Goal: Task Accomplishment & Management: Use online tool/utility

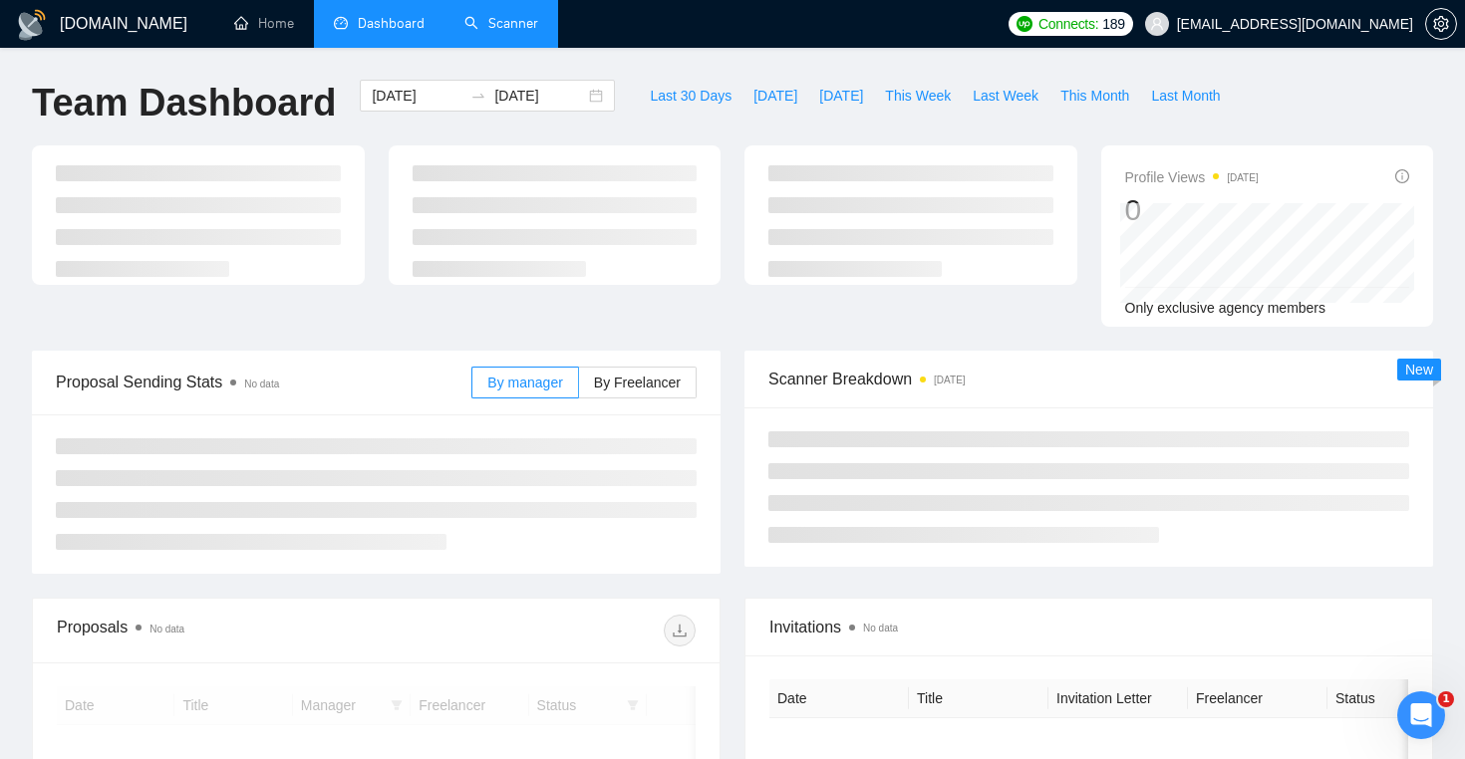
click at [512, 16] on link "Scanner" at bounding box center [501, 23] width 74 height 17
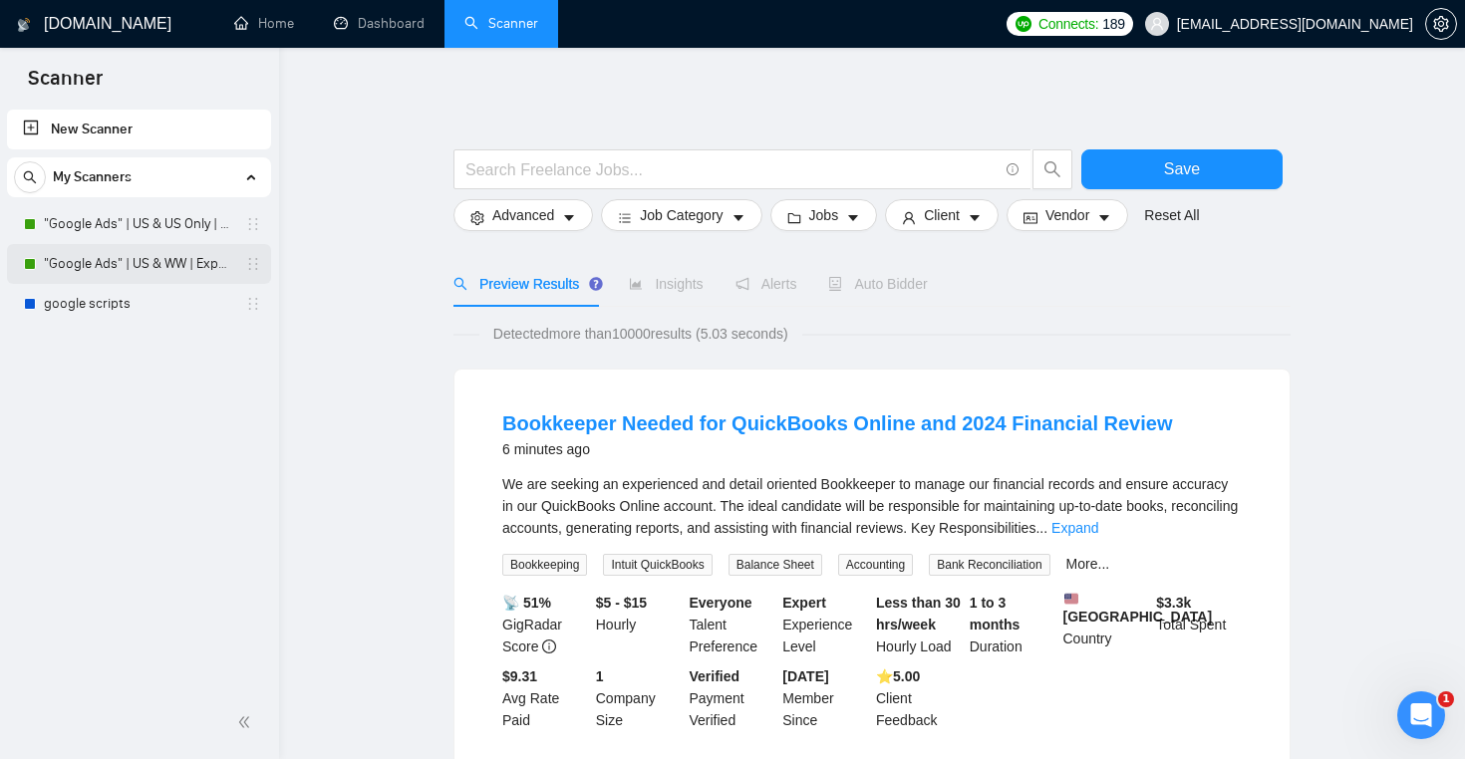
click at [159, 281] on link ""Google Ads" | US & WW | Expert" at bounding box center [138, 264] width 189 height 40
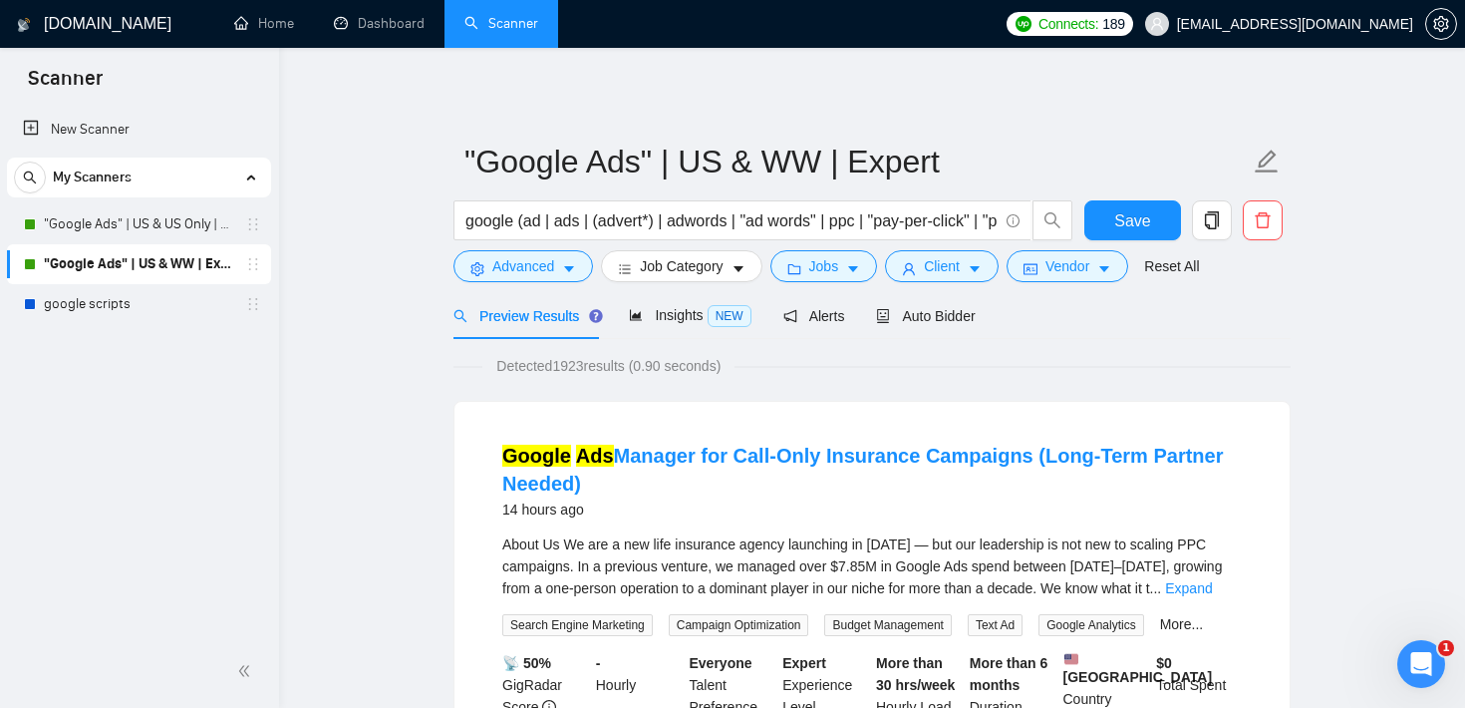
click at [578, 222] on input "google (ad | ads | (advert*) | adwords | "ad words" | ppc | "pay-per-click" | "…" at bounding box center [731, 220] width 532 height 25
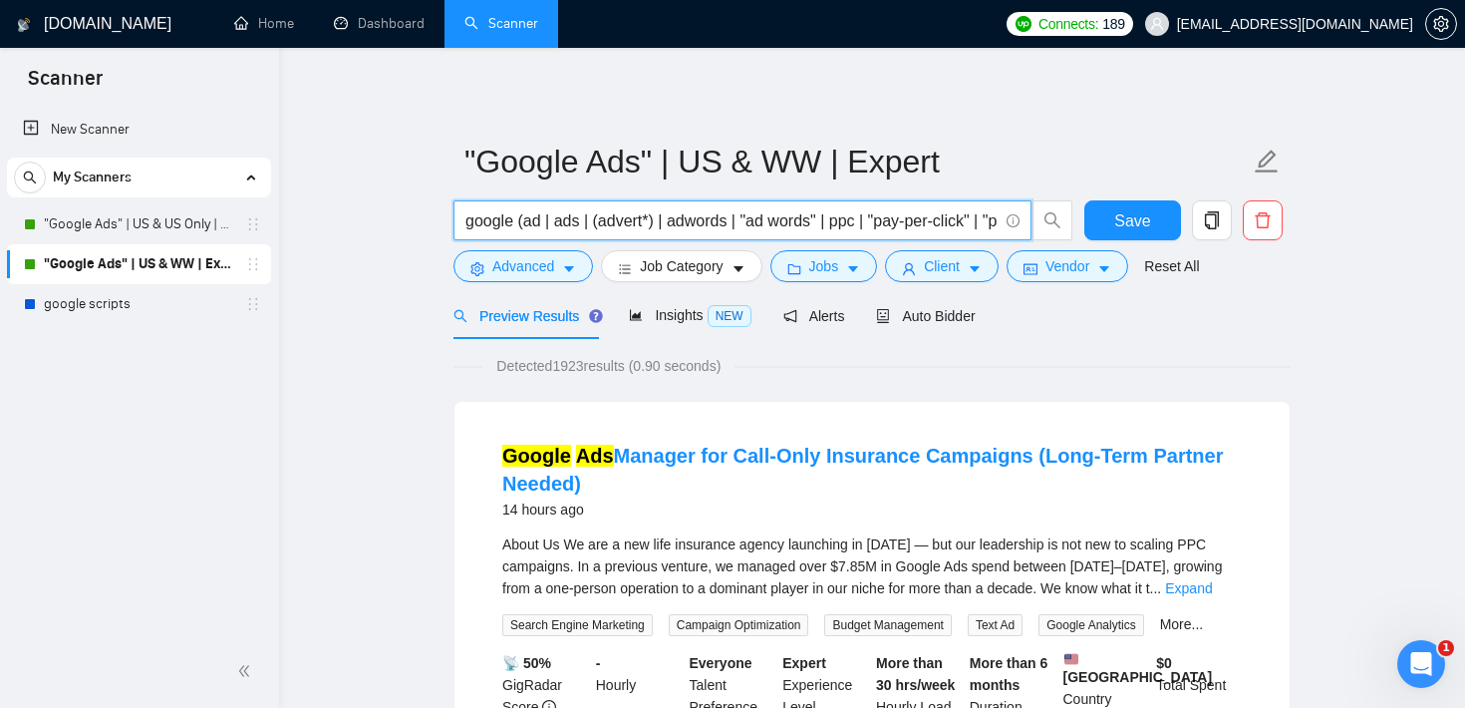
click at [578, 222] on input "google (ad | ads | (advert*) | adwords | "ad words" | ppc | "pay-per-click" | "…" at bounding box center [731, 220] width 532 height 25
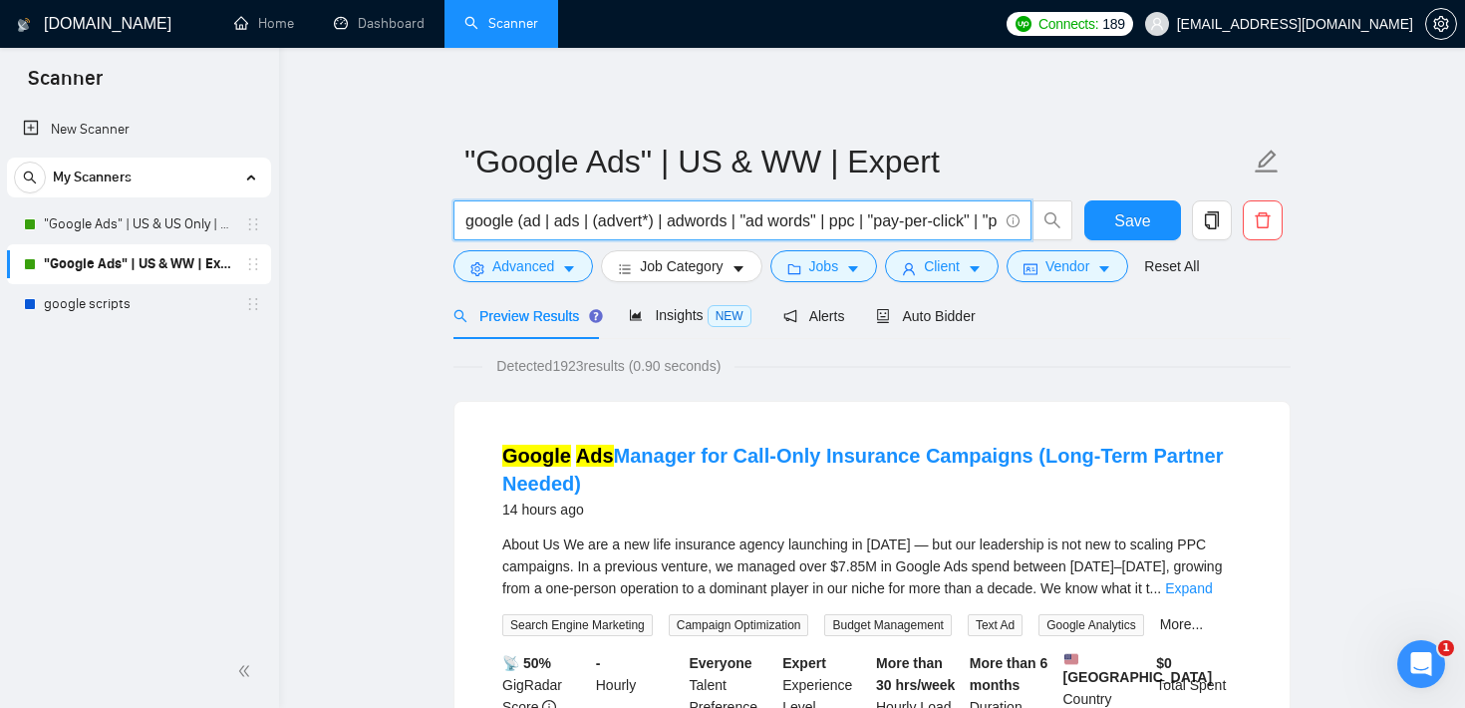
scroll to position [0, 114]
drag, startPoint x: 521, startPoint y: 223, endPoint x: 1028, endPoint y: 225, distance: 507.2
click at [1028, 225] on span "google (ad | ads | (advert*) | adwords | "ad words" | ppc | "pay-per-click" | "…" at bounding box center [742, 220] width 578 height 40
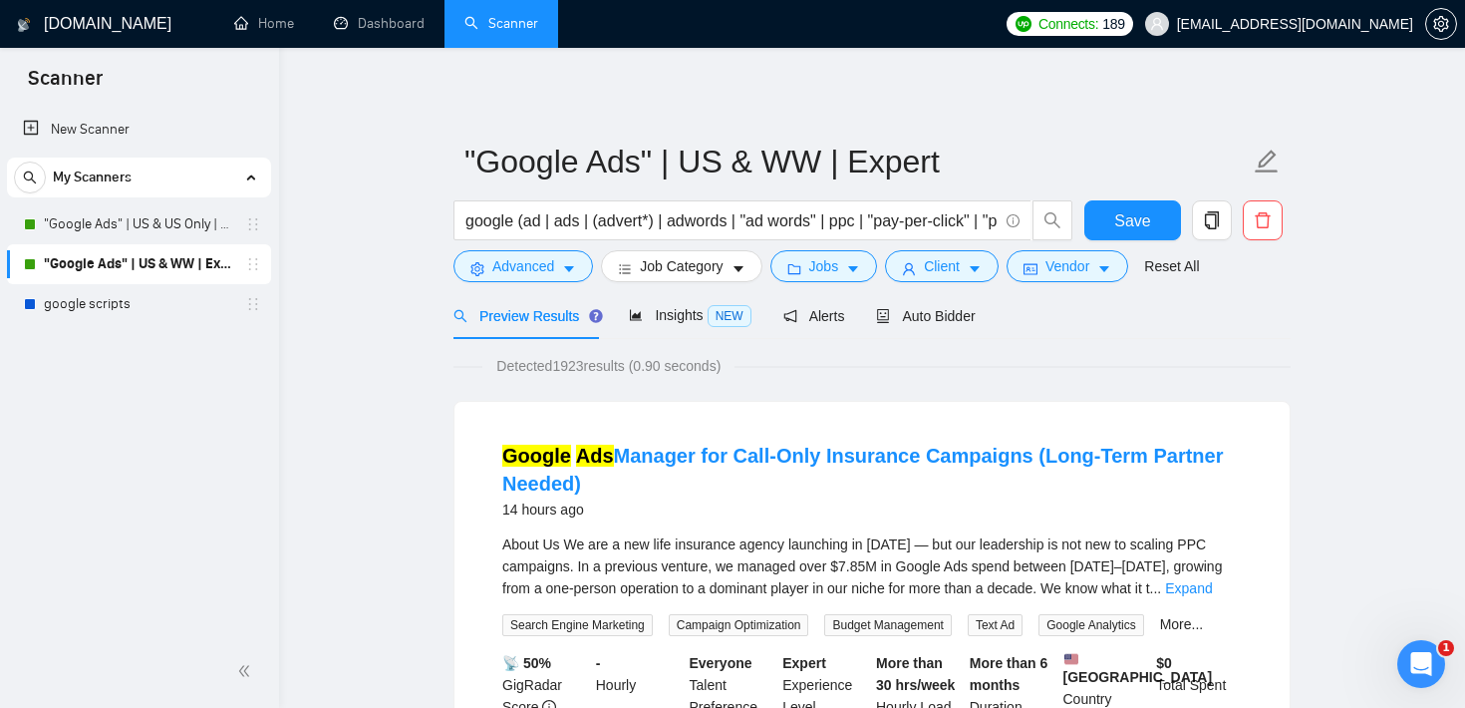
click at [836, 284] on form ""Google Ads" | US & WW | Expert google (ad | ads | (advert*) | adwords | "ad wo…" at bounding box center [871, 211] width 837 height 162
click at [839, 275] on span "Jobs" at bounding box center [824, 266] width 30 height 22
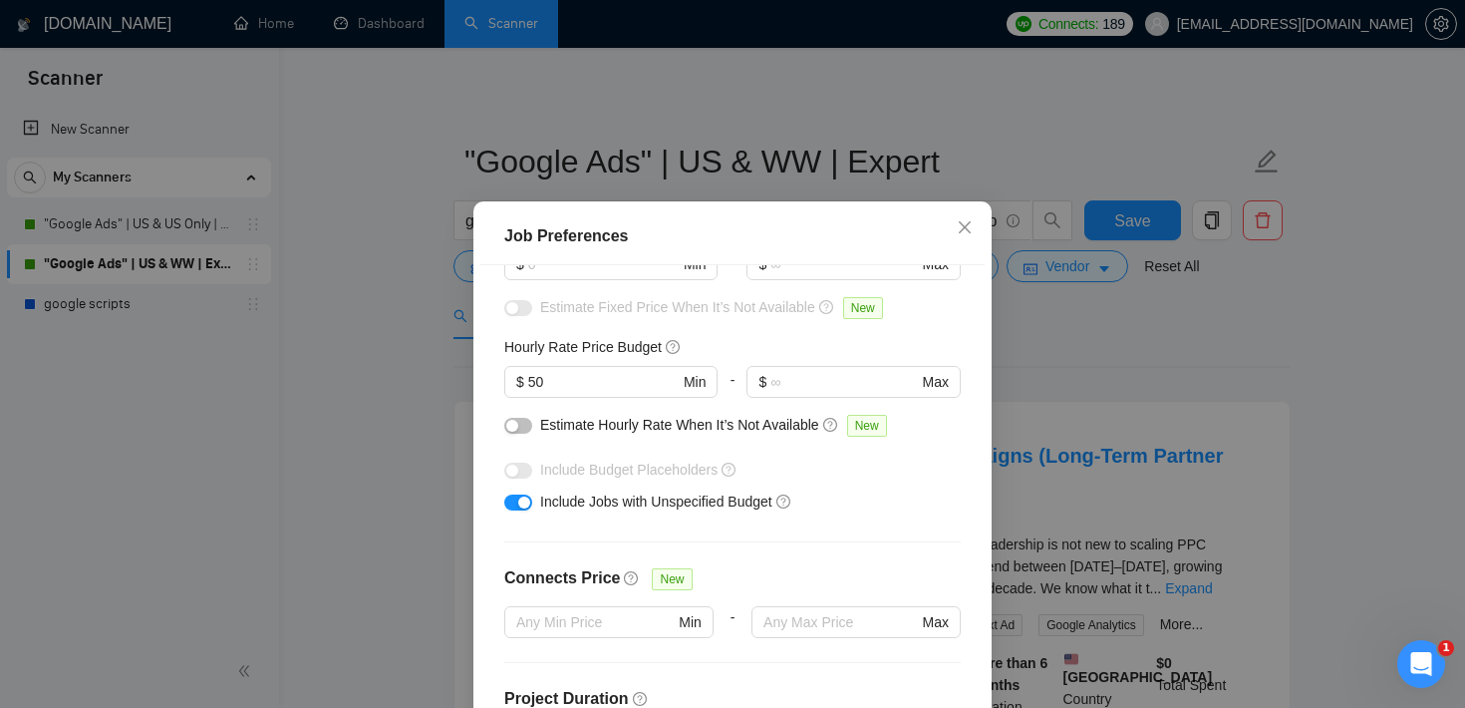
scroll to position [463, 0]
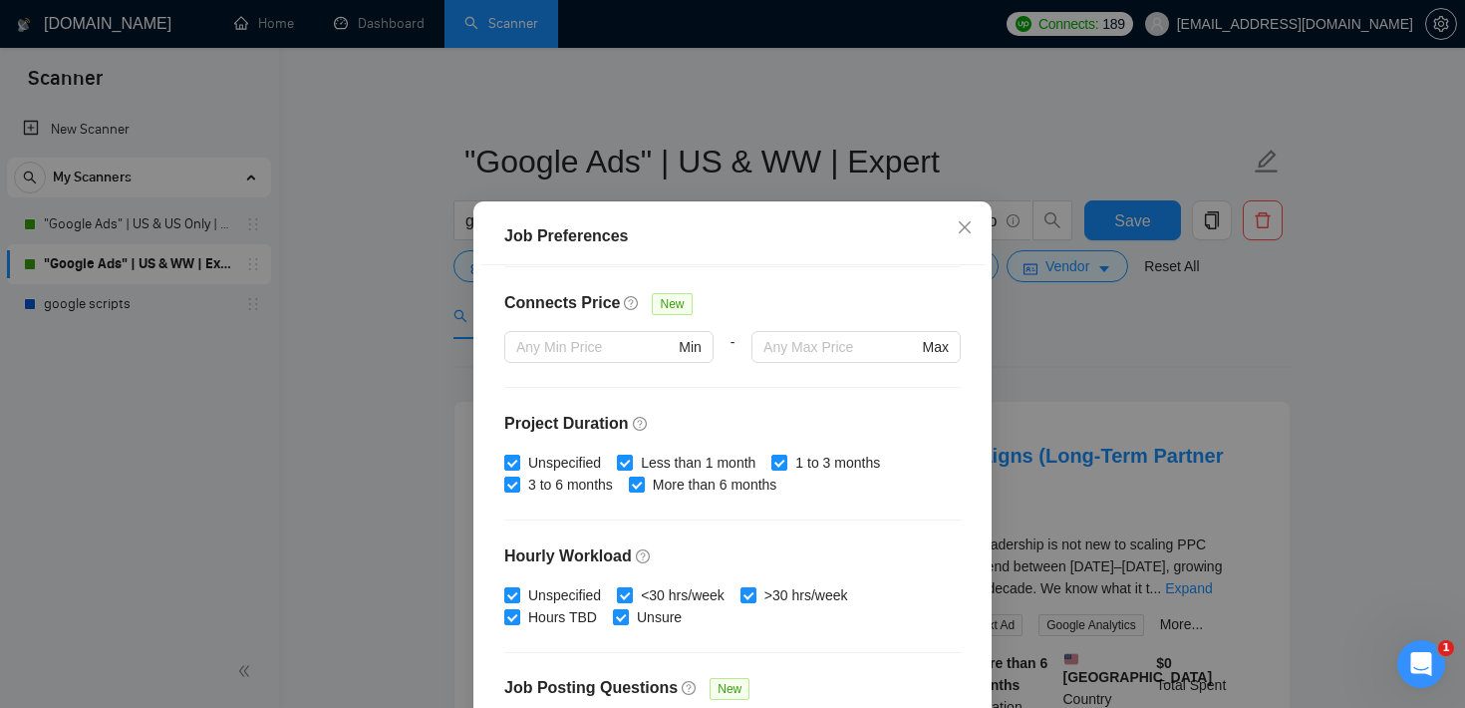
click at [1050, 355] on div "Job Preferences Budget Project Type All Fixed Price Hourly Rate Fixed Price Bud…" at bounding box center [732, 354] width 1465 height 708
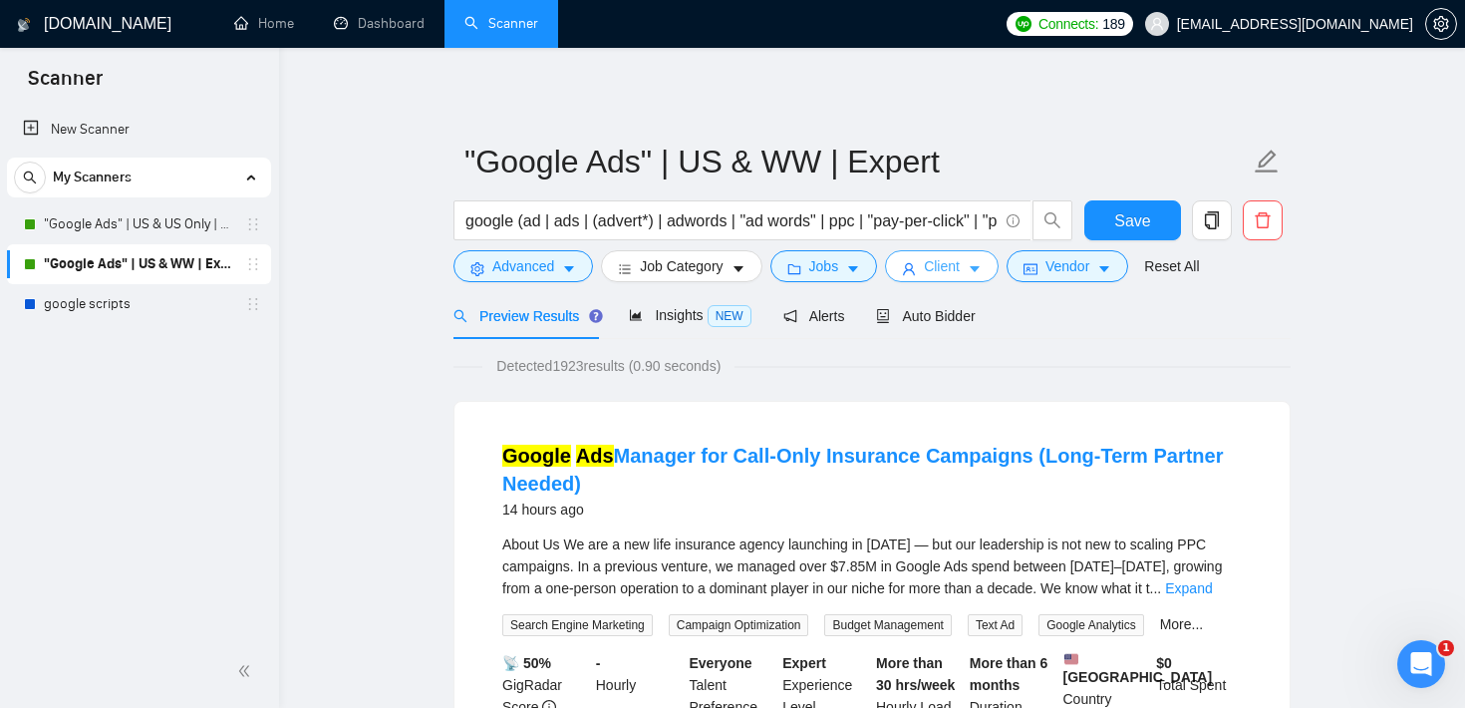
click at [960, 265] on span "Client" at bounding box center [942, 266] width 36 height 22
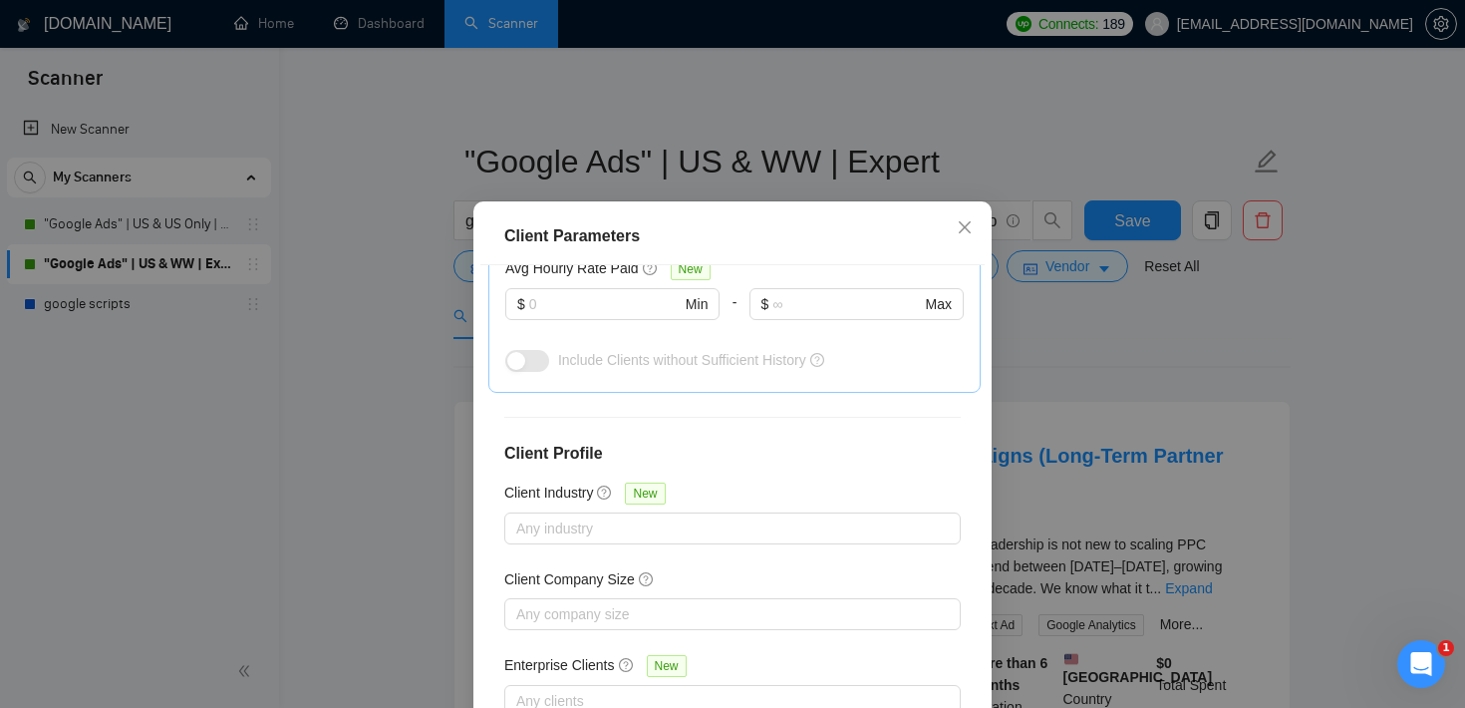
scroll to position [746, 0]
click at [669, 524] on div at bounding box center [722, 526] width 426 height 24
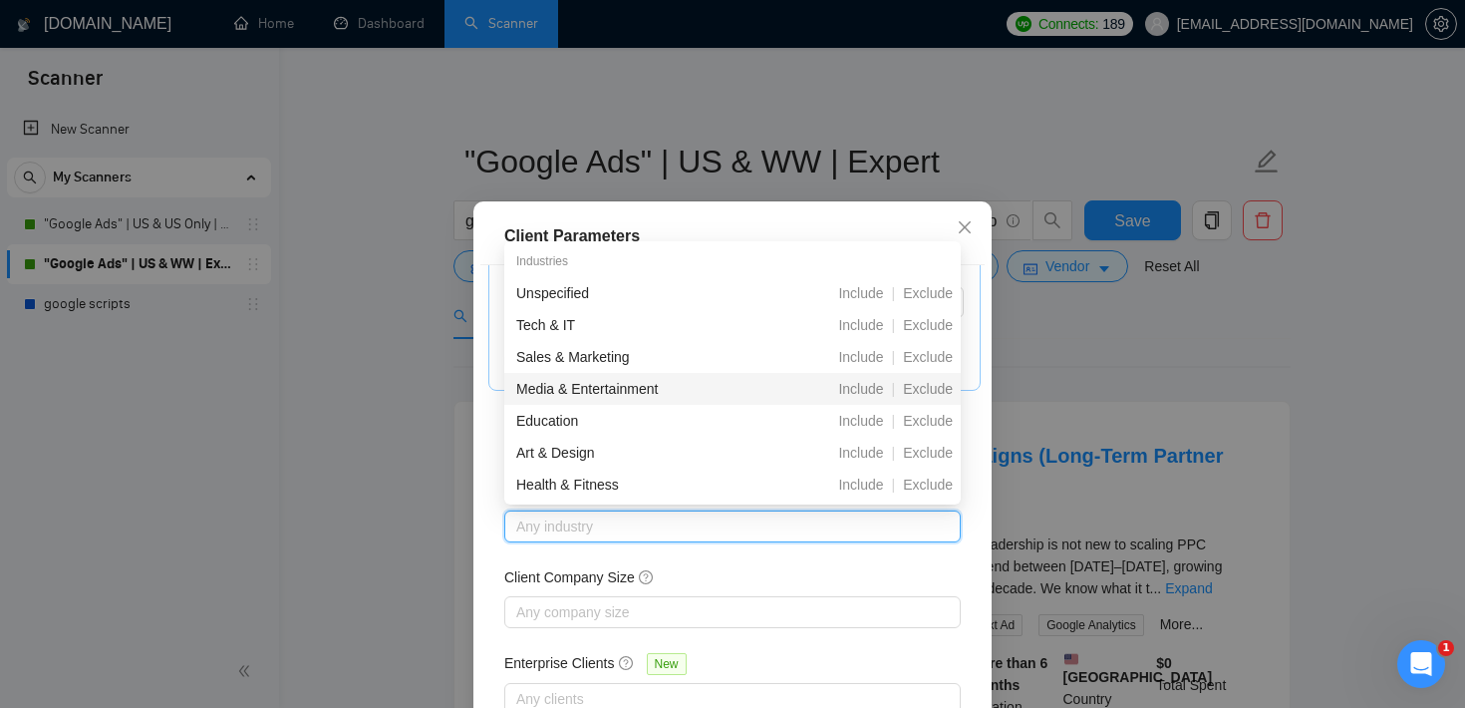
click at [1049, 313] on div "Client Parameters Client Location Include Client Countries United States Exclud…" at bounding box center [732, 354] width 1465 height 708
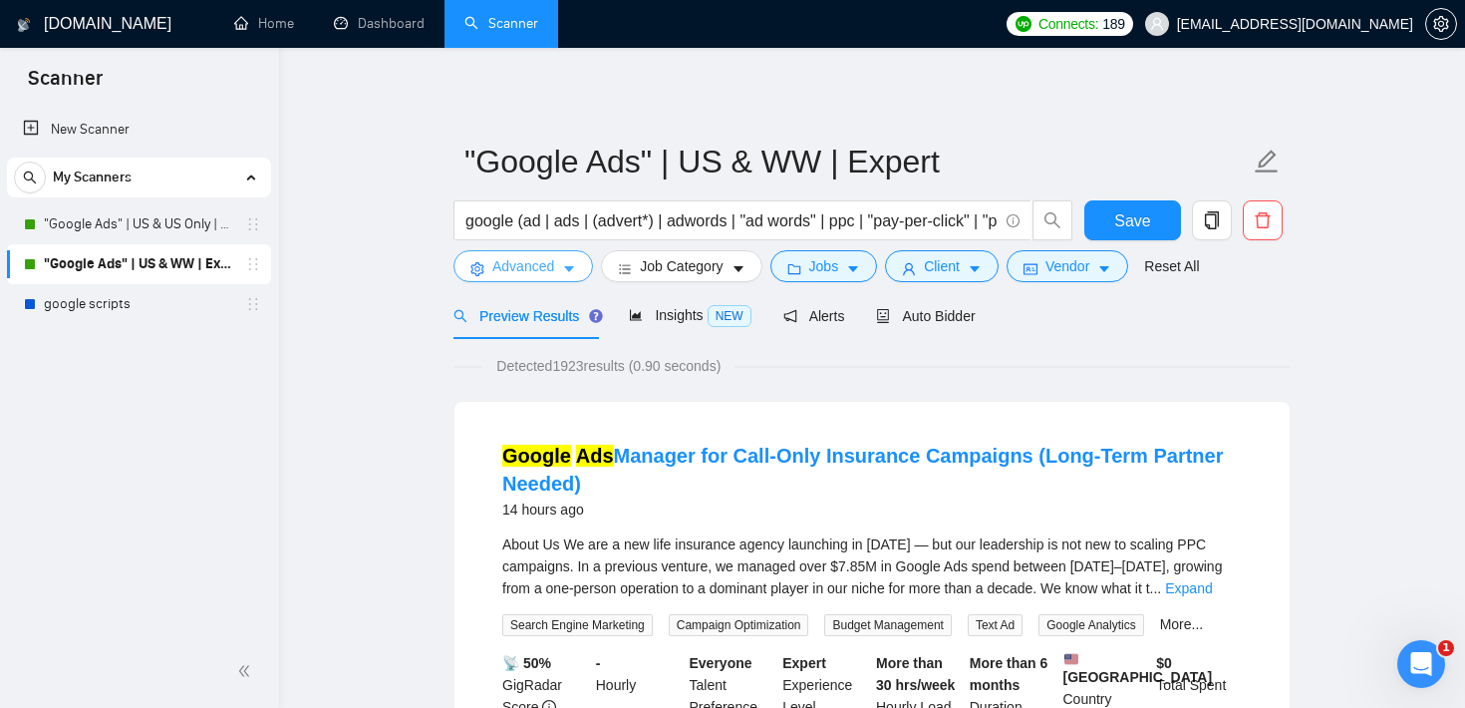
click at [526, 275] on span "Advanced" at bounding box center [523, 266] width 62 height 22
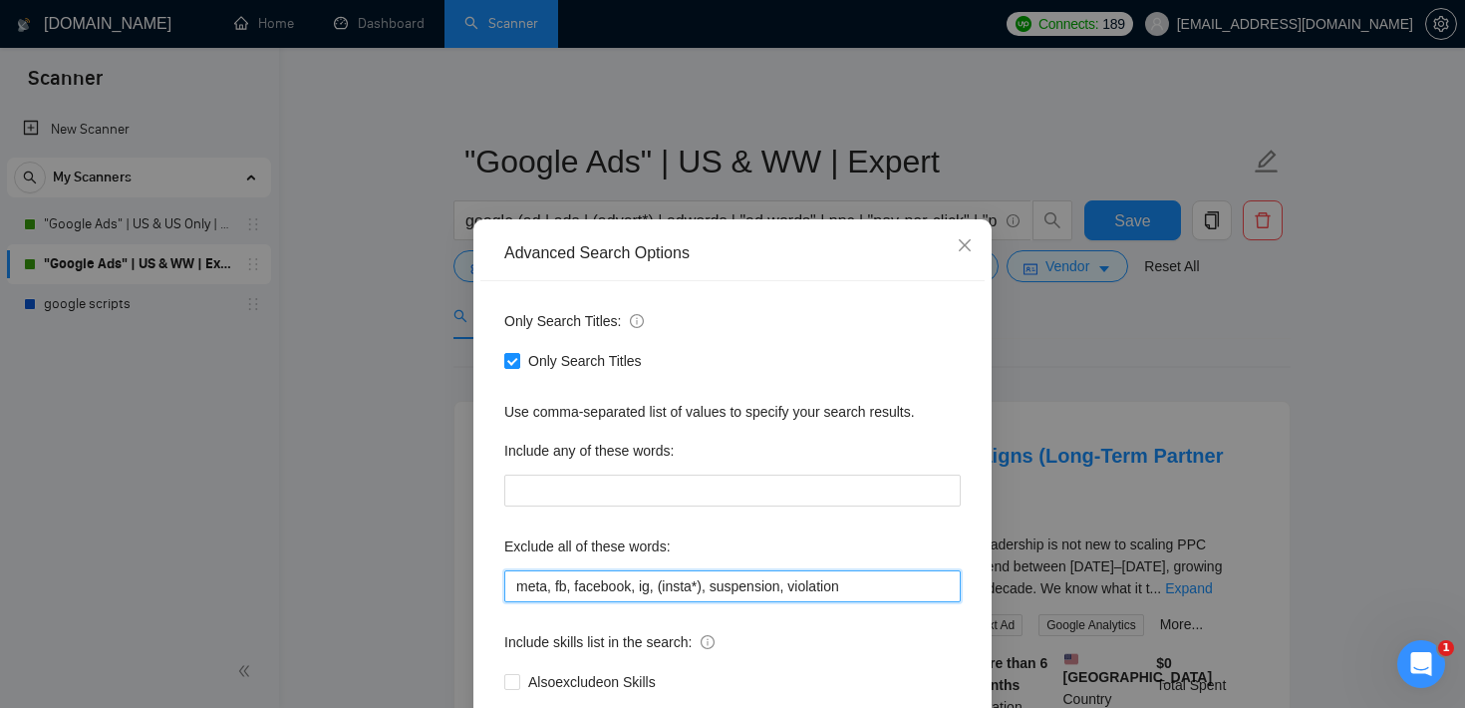
click at [716, 589] on input "meta, fb, facebook, ig, (insta*), suspension, violation" at bounding box center [732, 586] width 456 height 32
click at [735, 541] on div "Exclude all of these words:" at bounding box center [732, 550] width 456 height 40
click at [682, 593] on input "meta, fb, facebook, ig, (insta*), suspension, violation" at bounding box center [732, 586] width 456 height 32
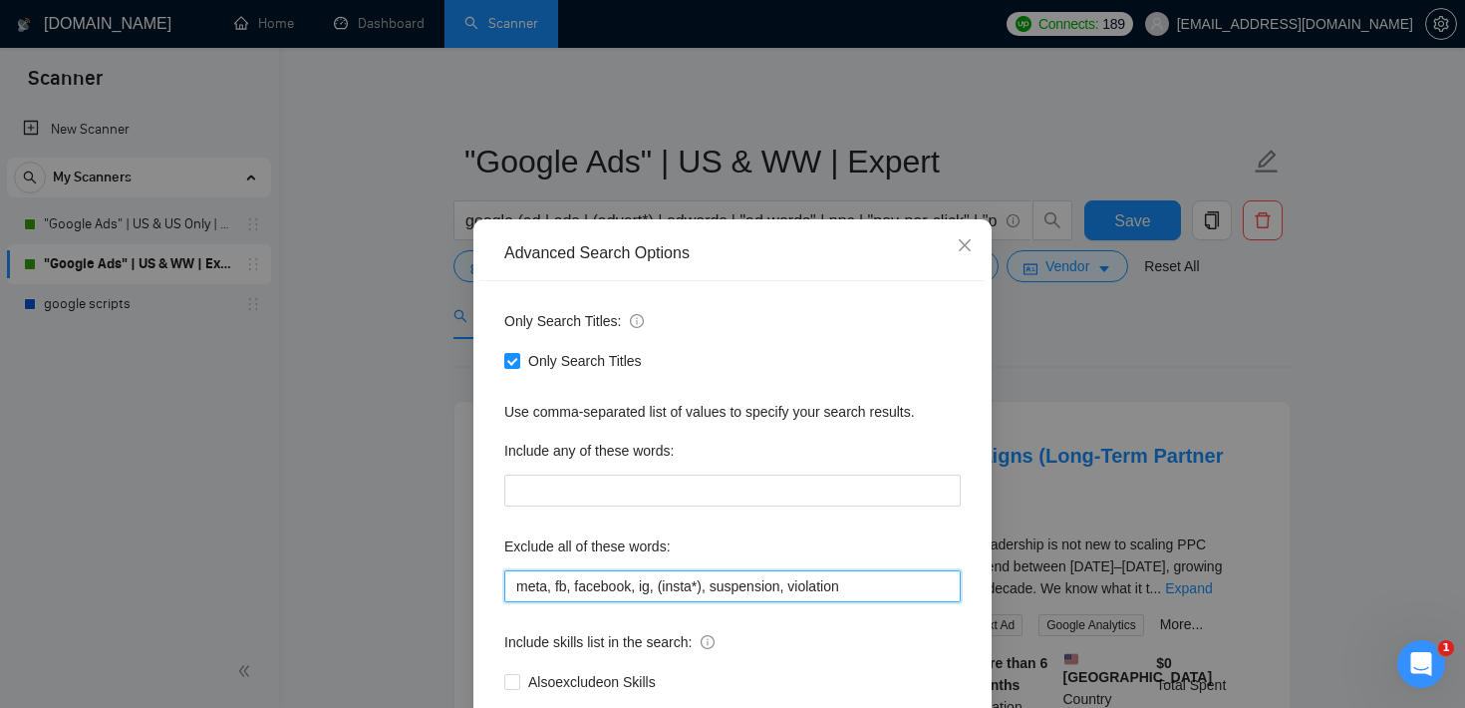
click at [682, 593] on input "meta, fb, facebook, ig, (insta*), suspension, violation" at bounding box center [732, 586] width 456 height 32
click at [1042, 330] on div "Advanced Search Options Only Search Titles: Only Search Titles Use comma-separa…" at bounding box center [732, 354] width 1465 height 708
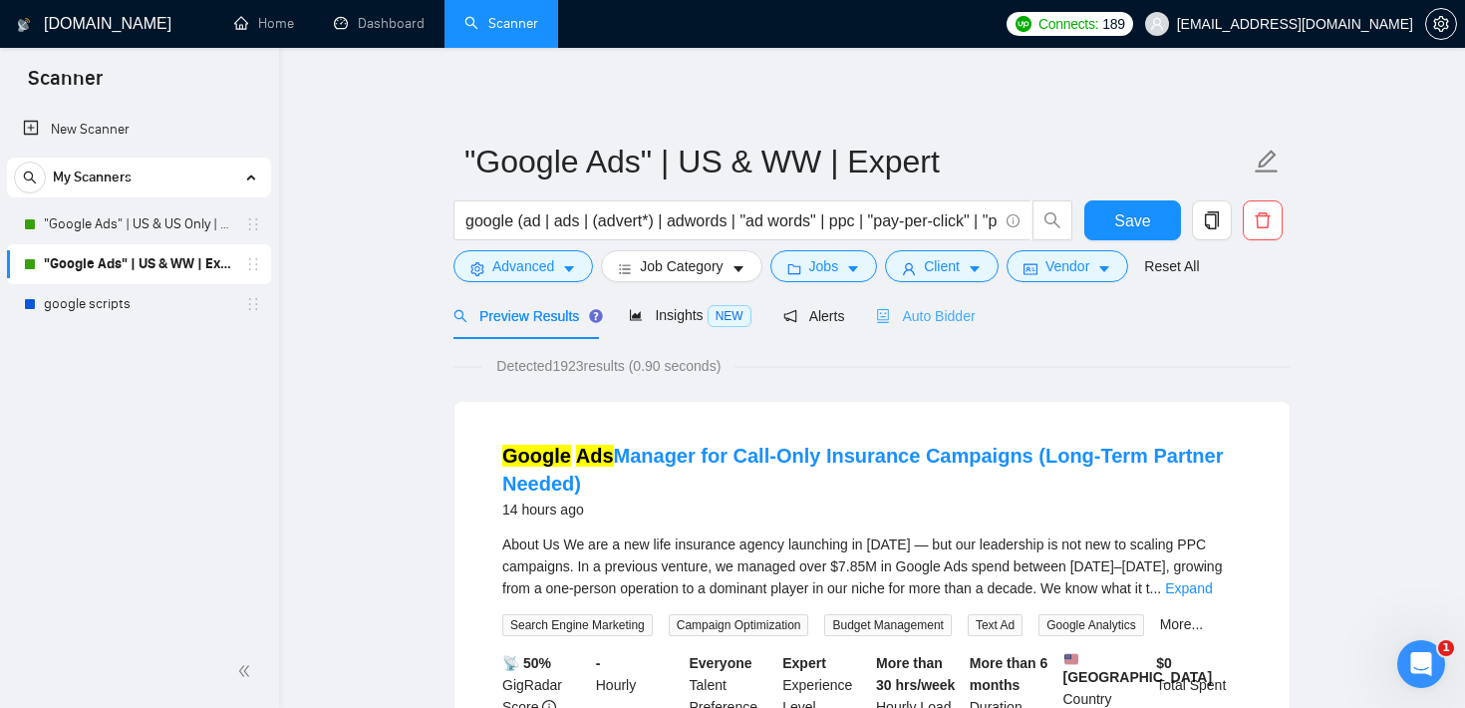
click at [909, 303] on div "Auto Bidder" at bounding box center [925, 315] width 99 height 47
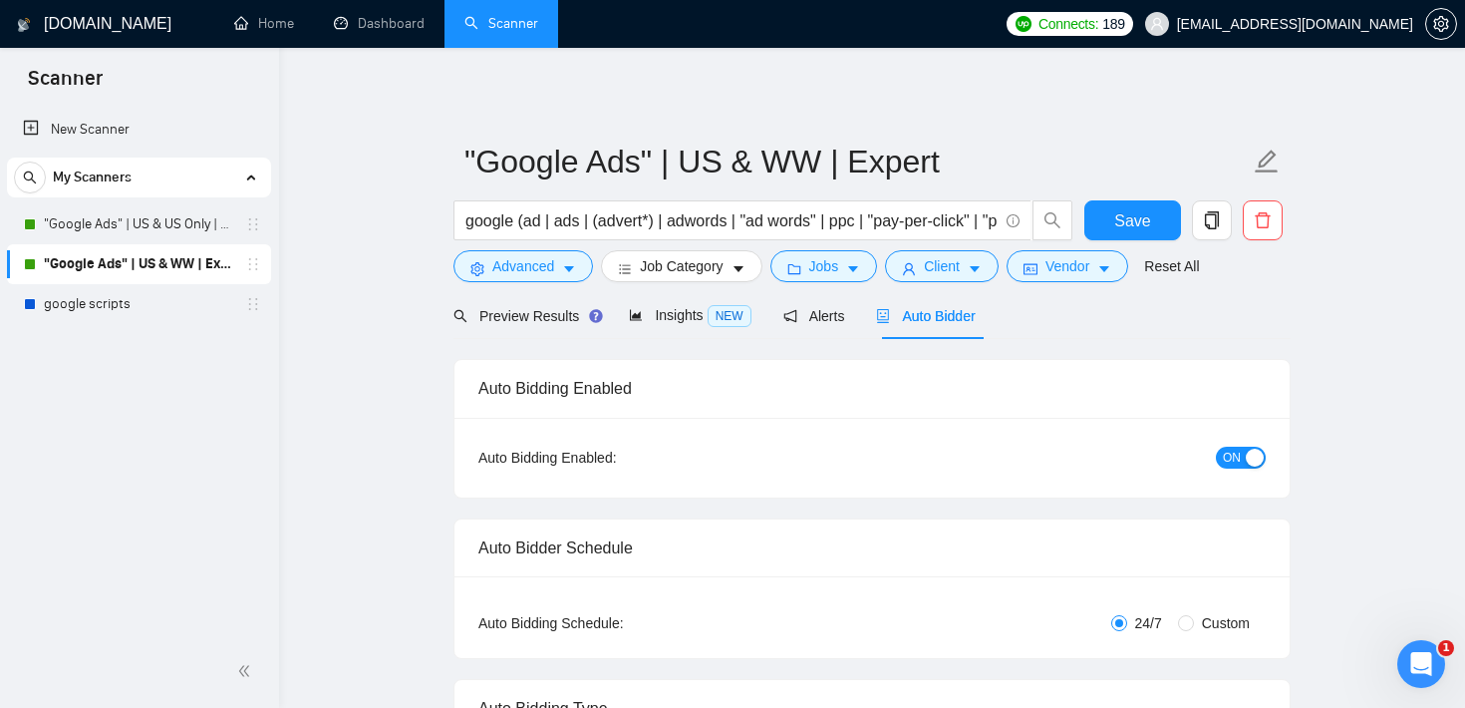
checkbox input "true"
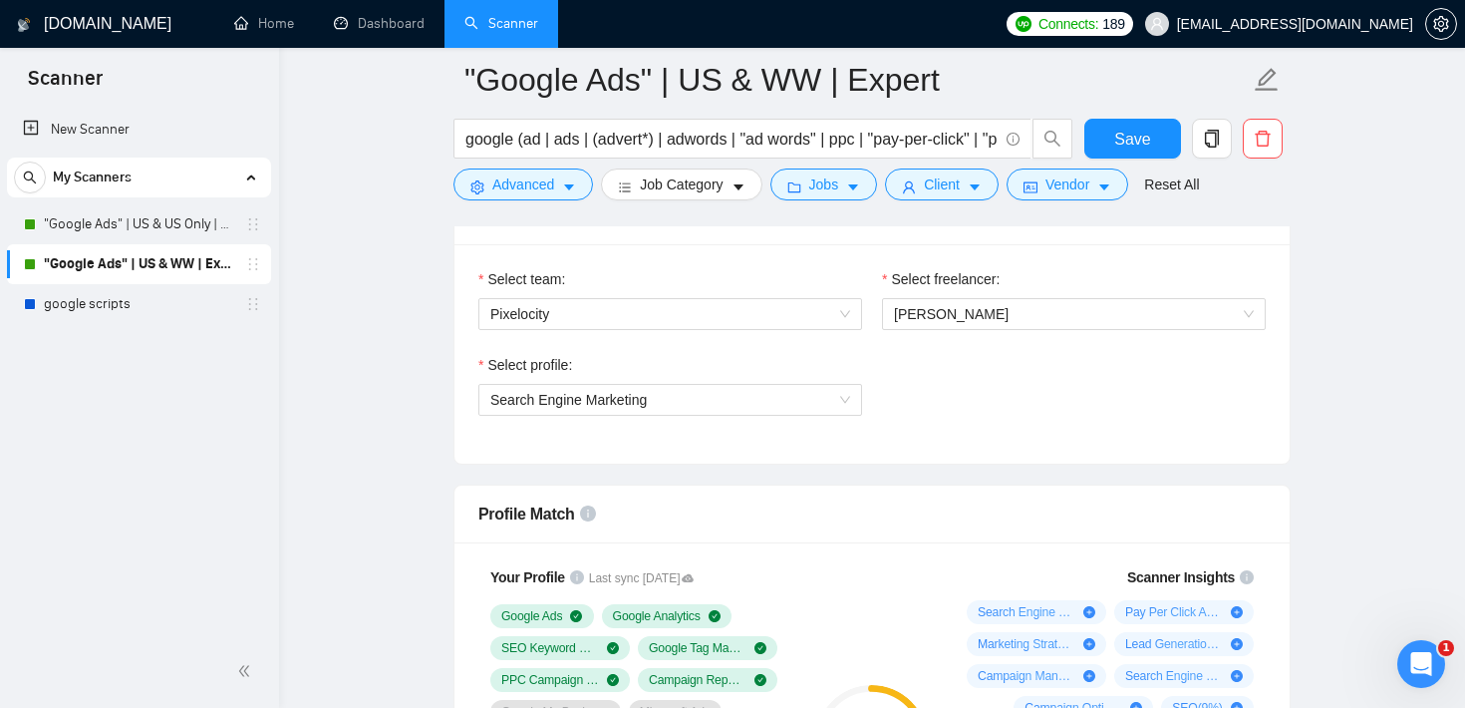
scroll to position [1038, 0]
click at [777, 396] on span "Search Engine Marketing" at bounding box center [670, 401] width 360 height 30
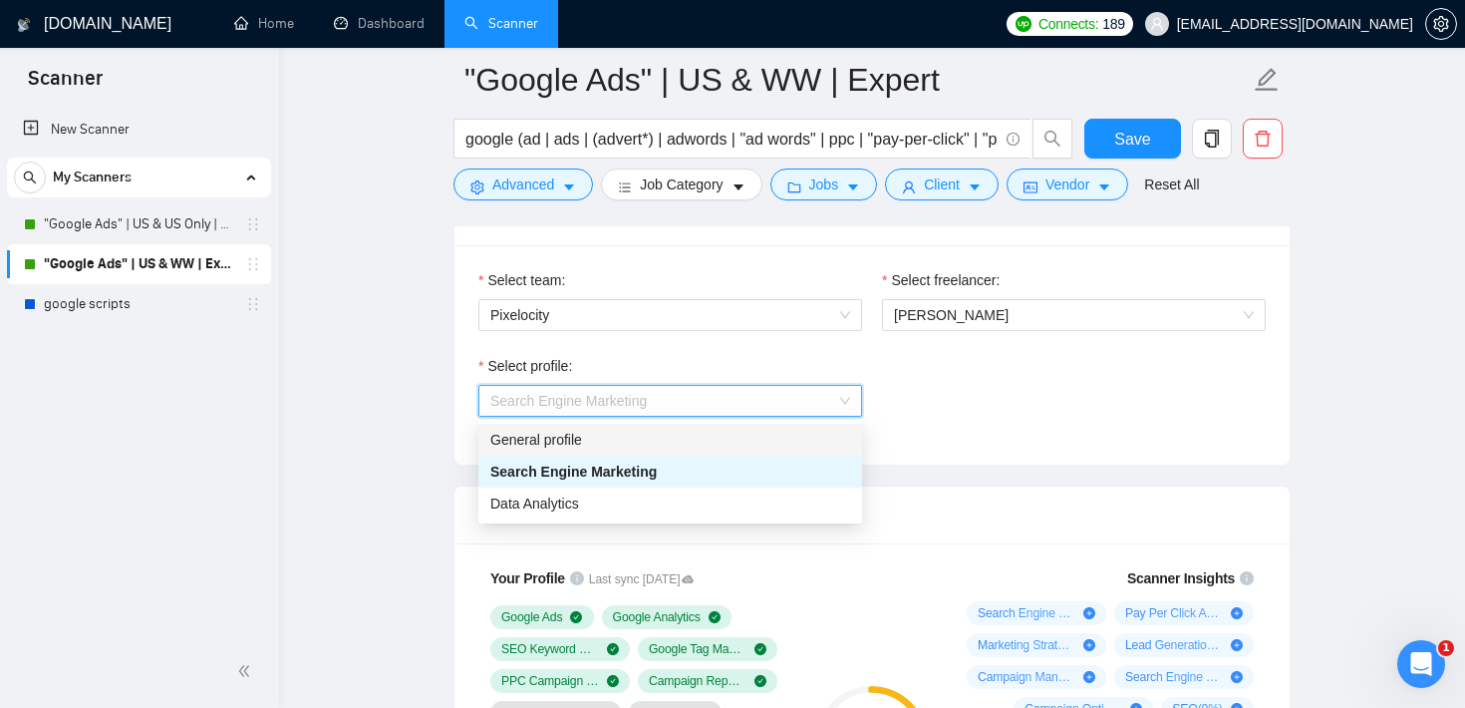
click at [965, 389] on div "Select profile: Search Engine Marketing" at bounding box center [871, 398] width 807 height 86
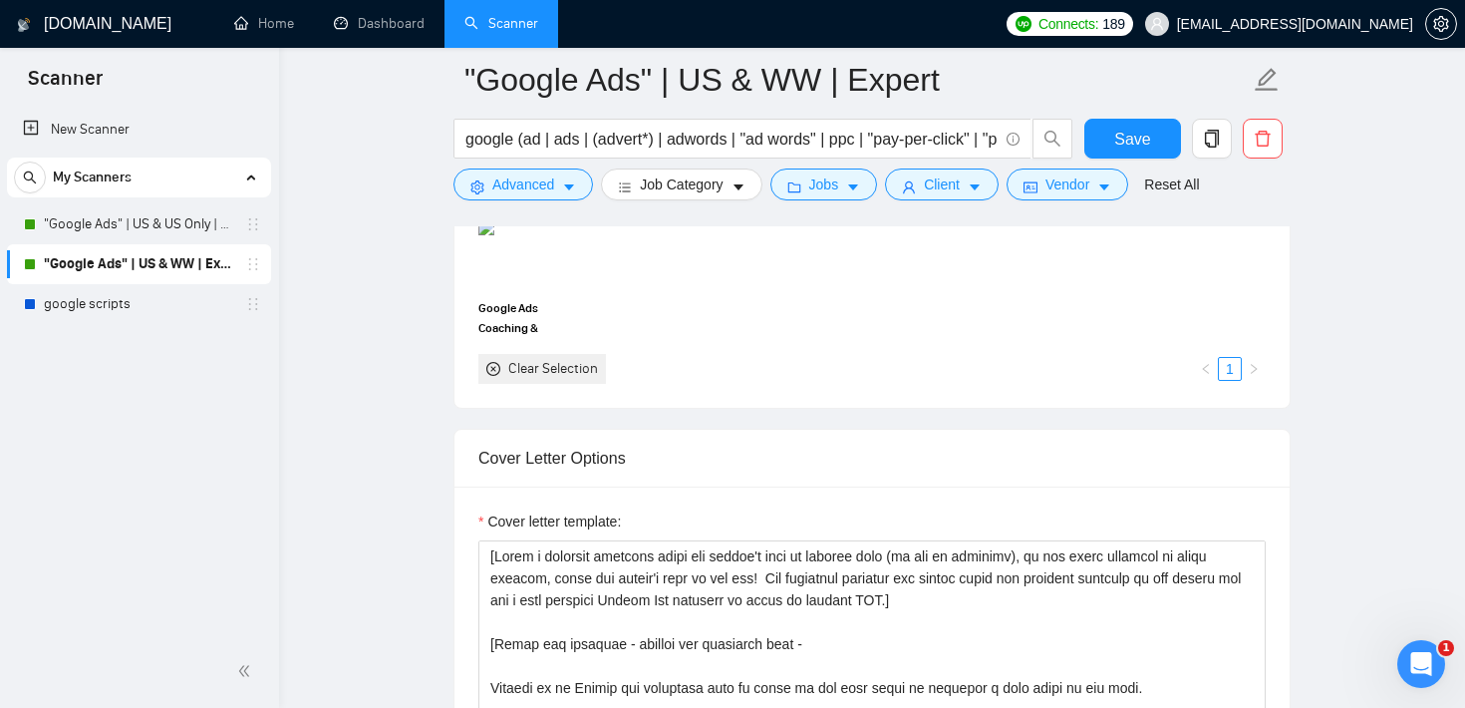
scroll to position [1993, 0]
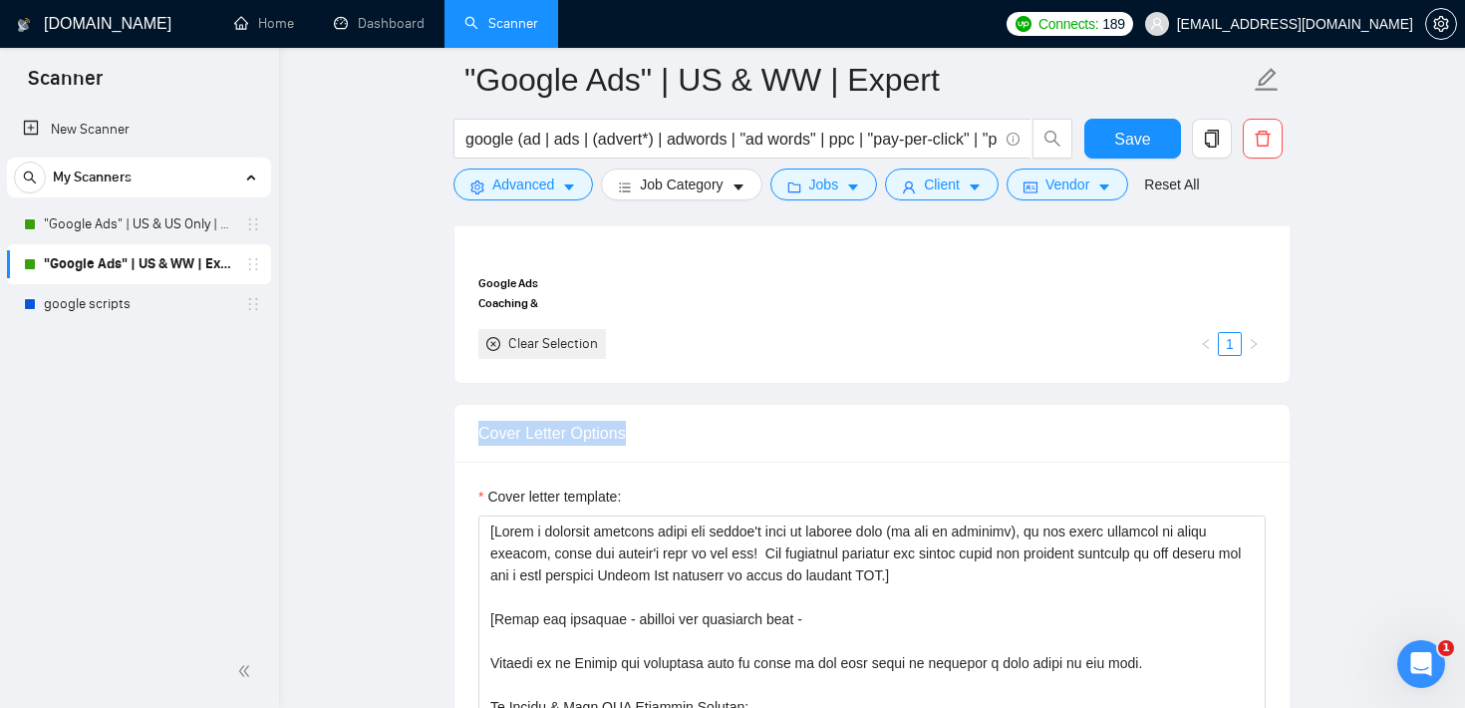
drag, startPoint x: 656, startPoint y: 425, endPoint x: 459, endPoint y: 426, distance: 196.3
click at [459, 426] on div "Cover Letter Options" at bounding box center [871, 434] width 835 height 58
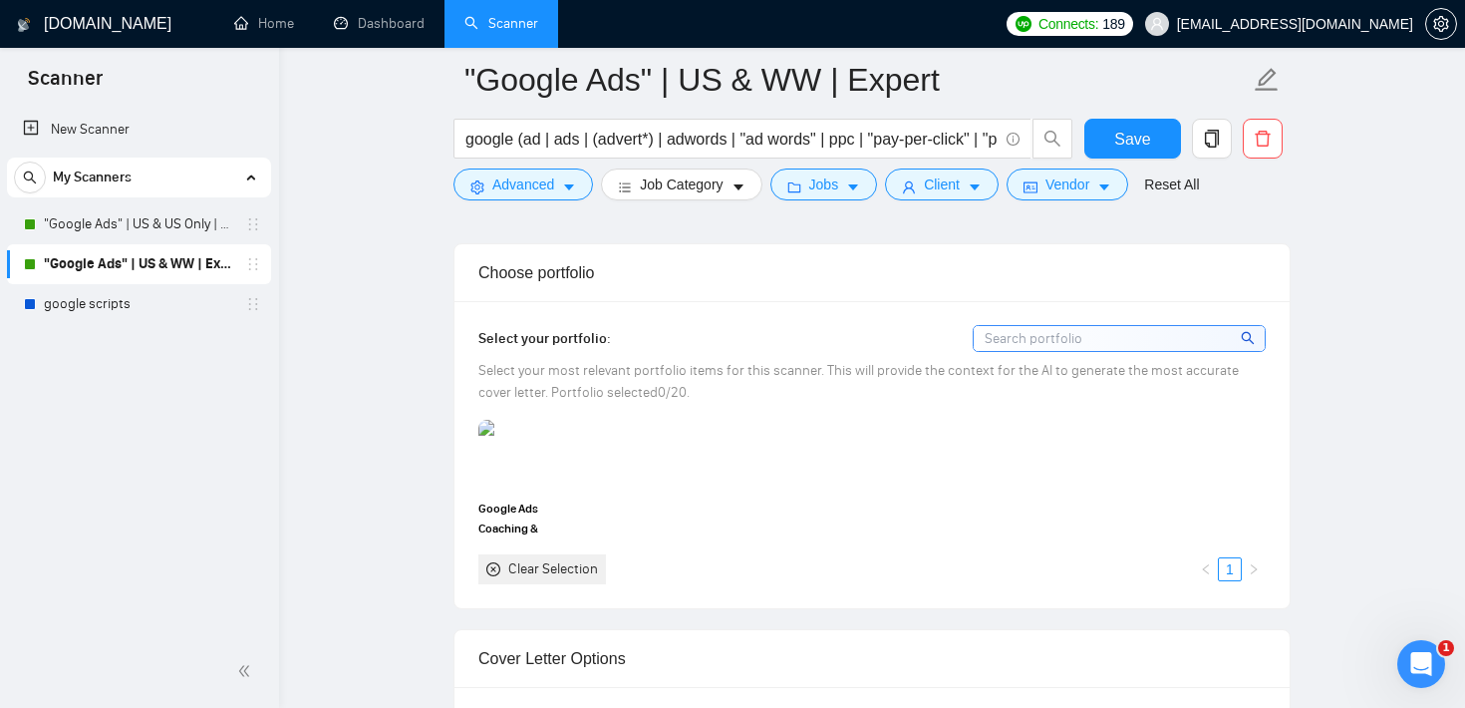
scroll to position [1753, 0]
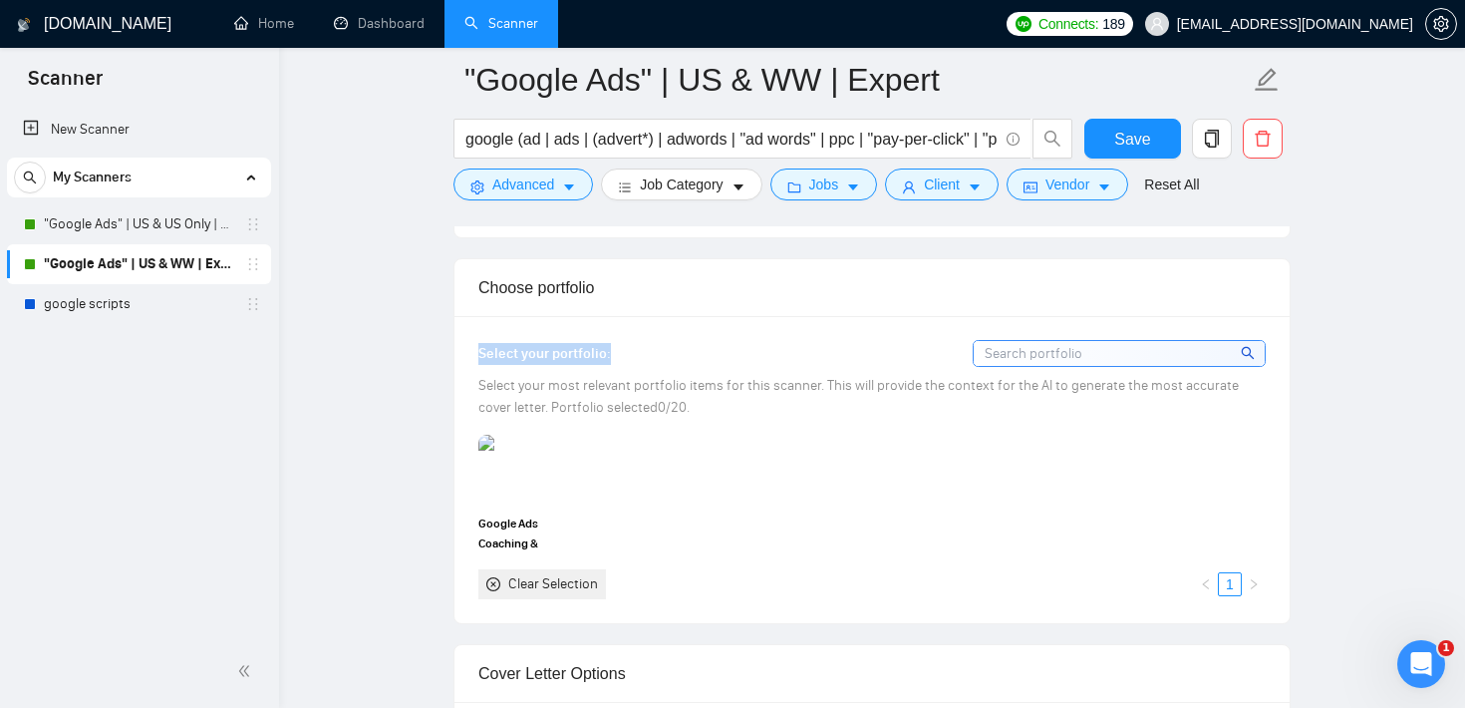
drag, startPoint x: 620, startPoint y: 351, endPoint x: 420, endPoint y: 352, distance: 200.3
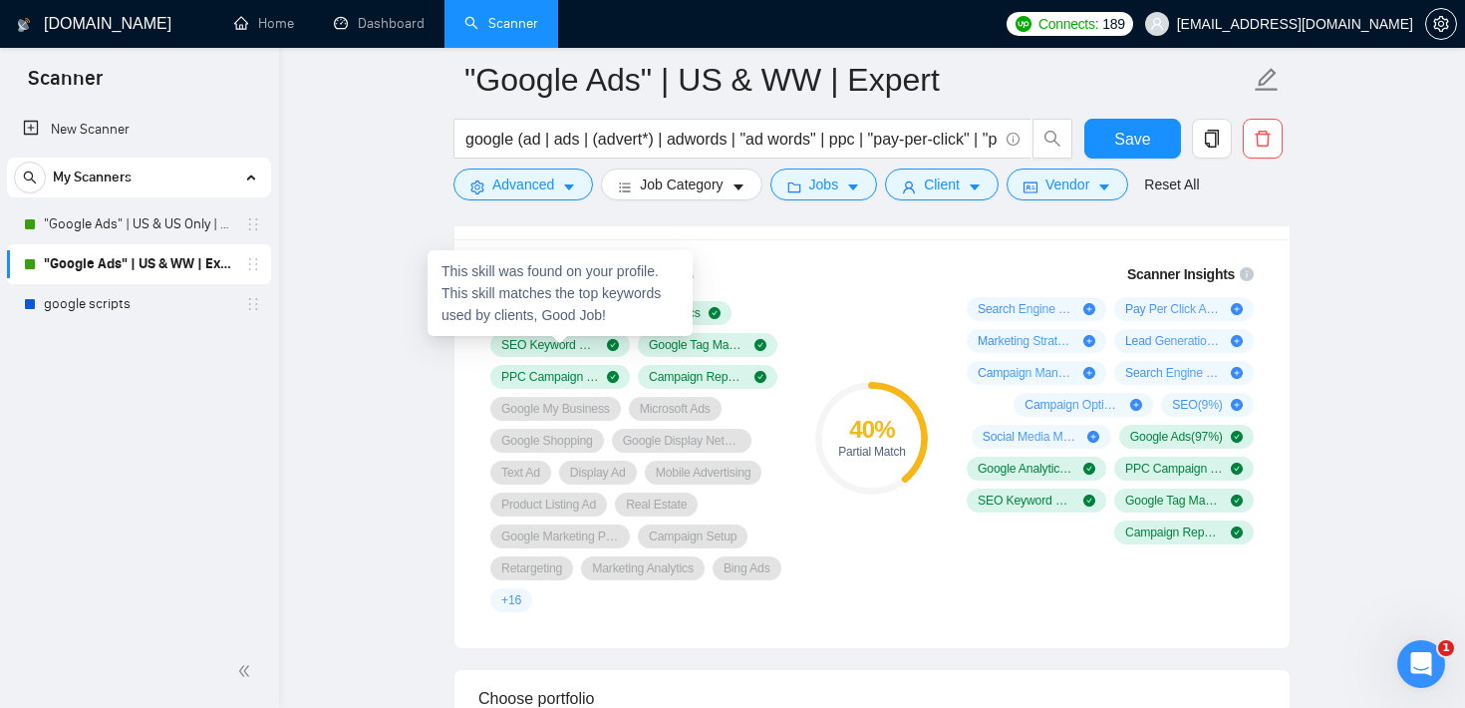
scroll to position [1341, 0]
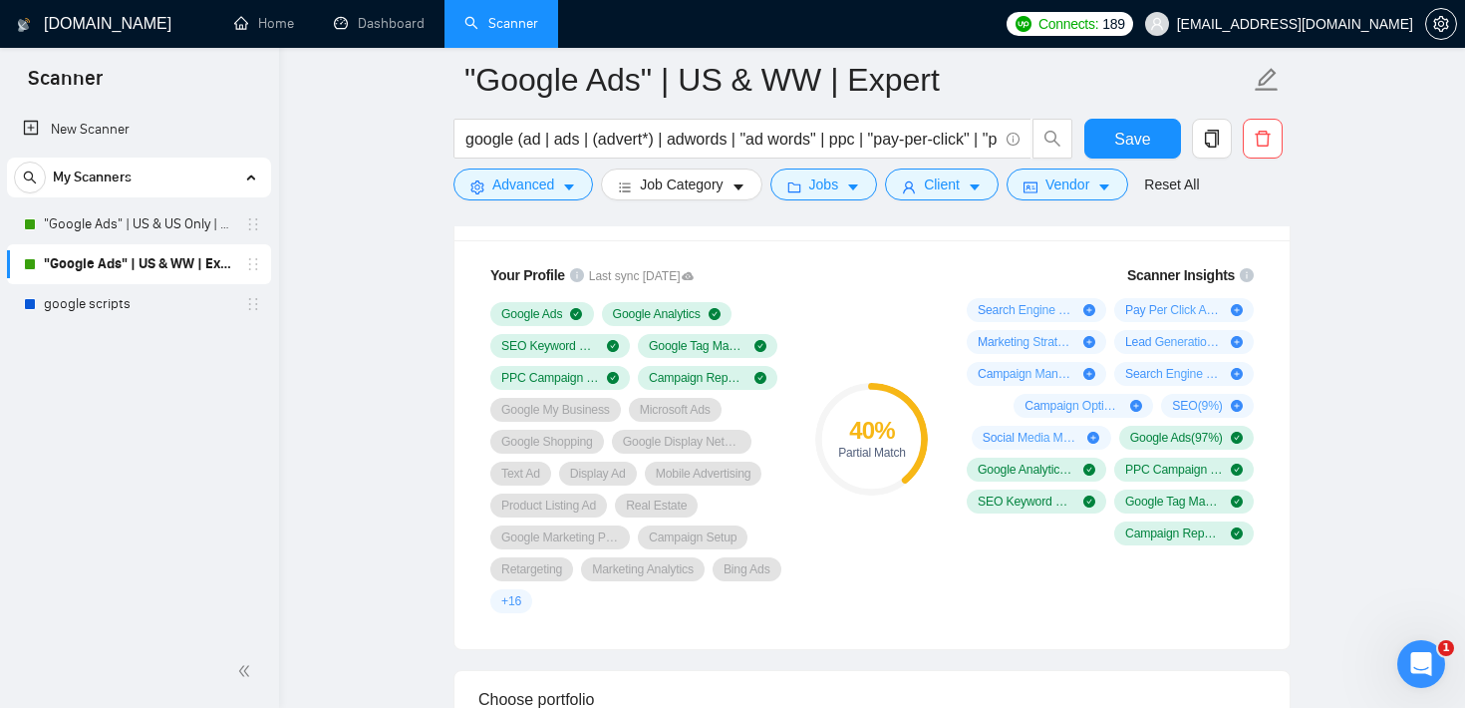
click at [253, 50] on div "Scanner" at bounding box center [139, 77] width 279 height 58
click at [271, 23] on link "Home" at bounding box center [264, 23] width 60 height 17
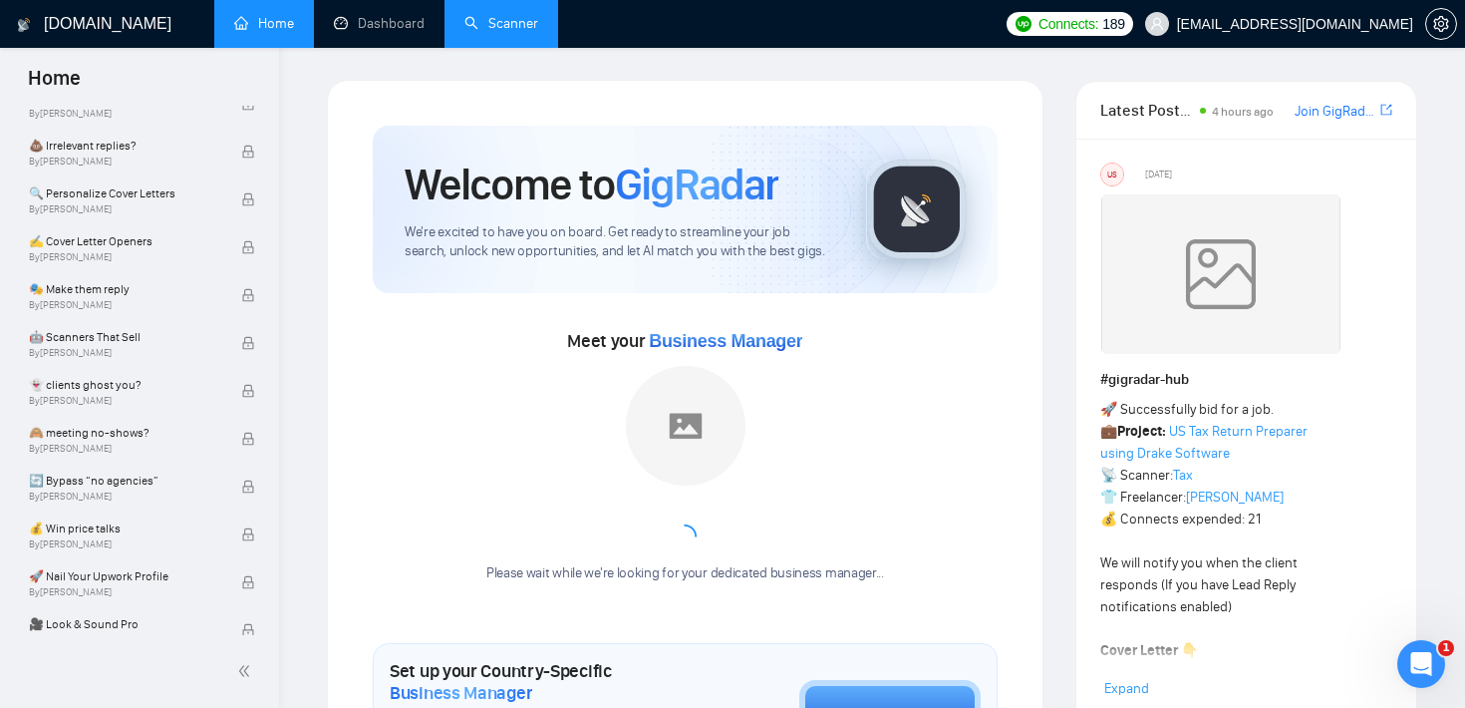
scroll to position [1183, 0]
click at [524, 30] on link "Scanner" at bounding box center [501, 23] width 74 height 17
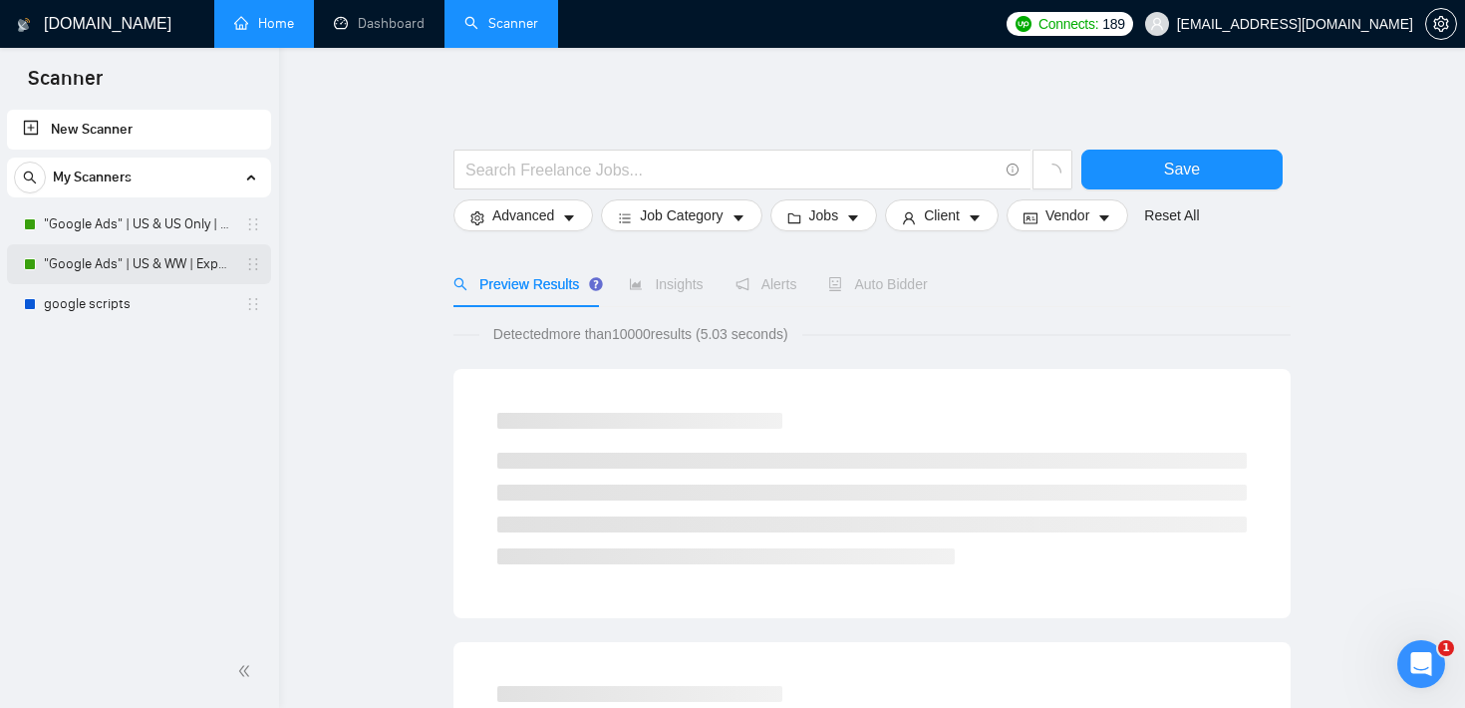
click at [128, 265] on link ""Google Ads" | US & WW | Expert" at bounding box center [138, 264] width 189 height 40
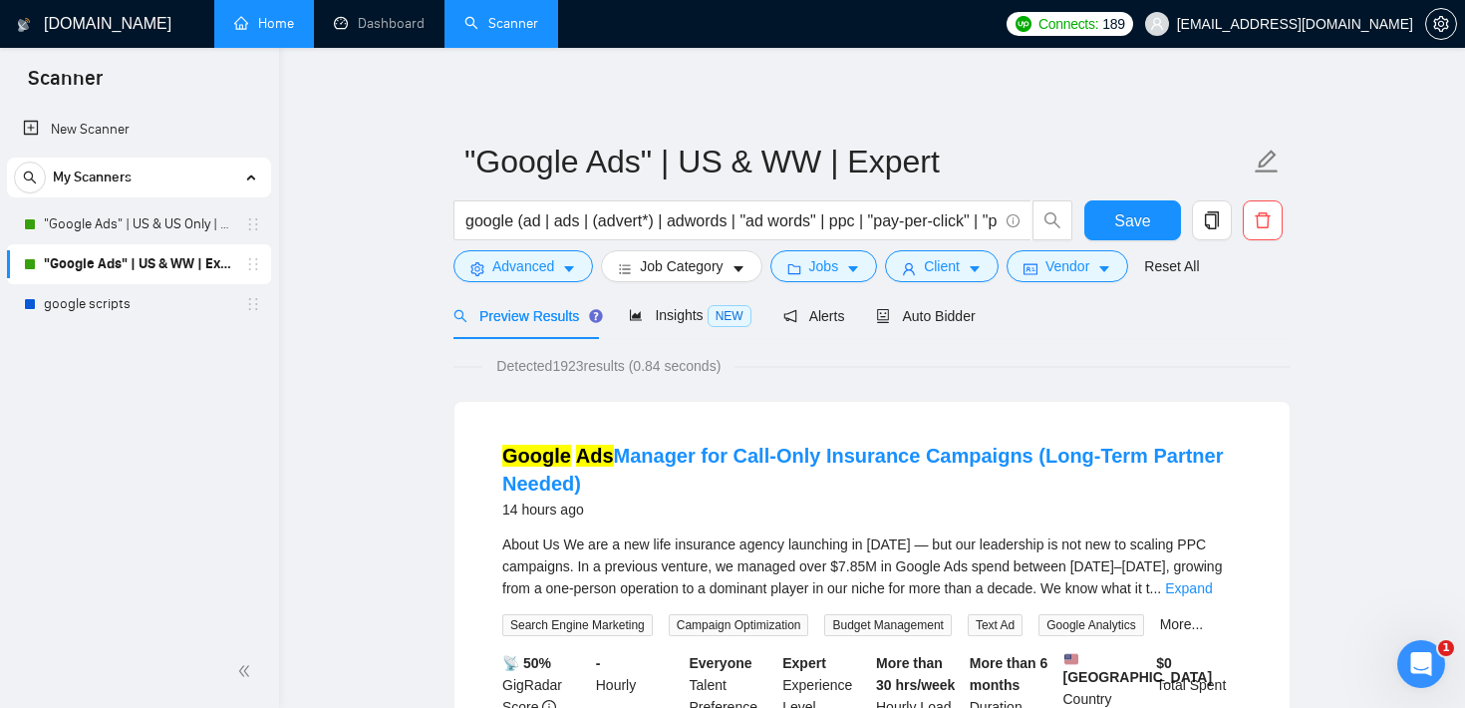
click at [1437, 671] on div "Open Intercom Messenger" at bounding box center [1418, 661] width 66 height 66
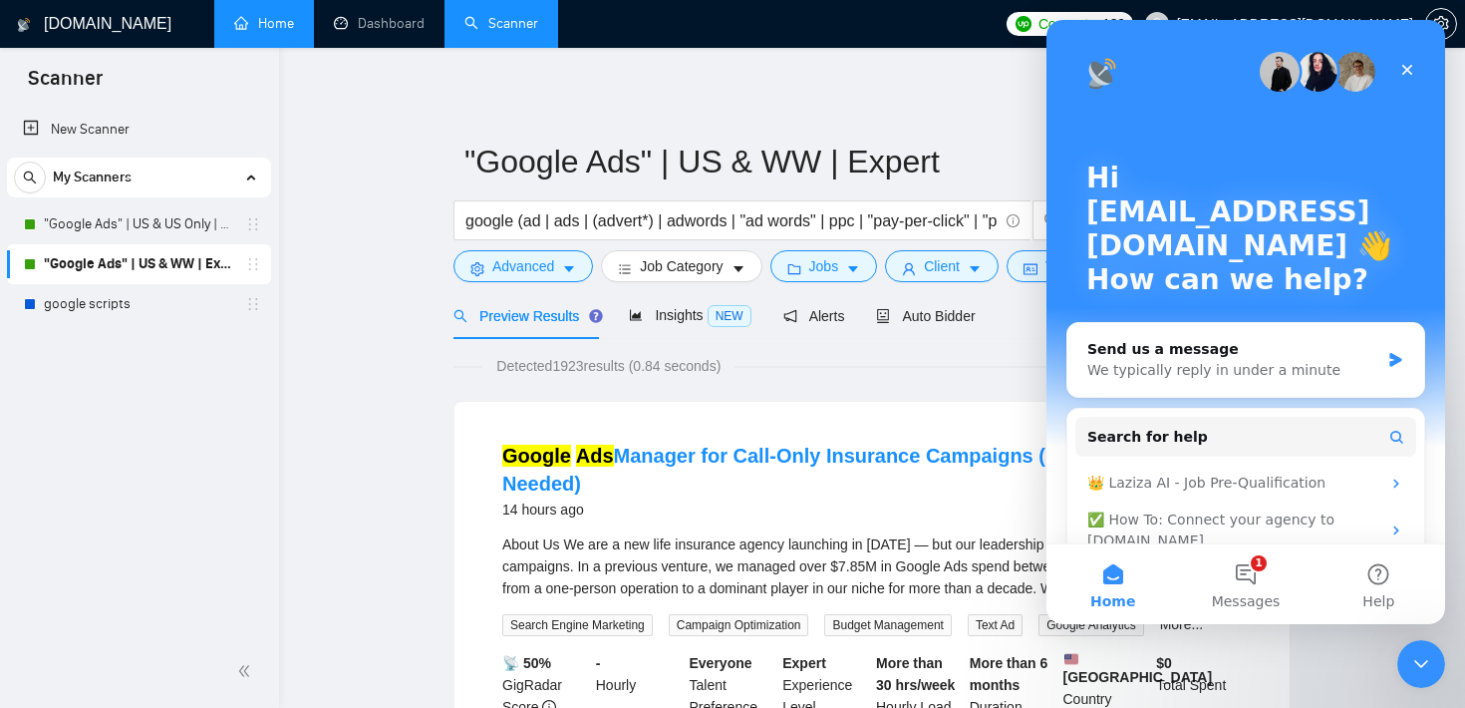
click at [146, 296] on link "google scripts" at bounding box center [138, 304] width 189 height 40
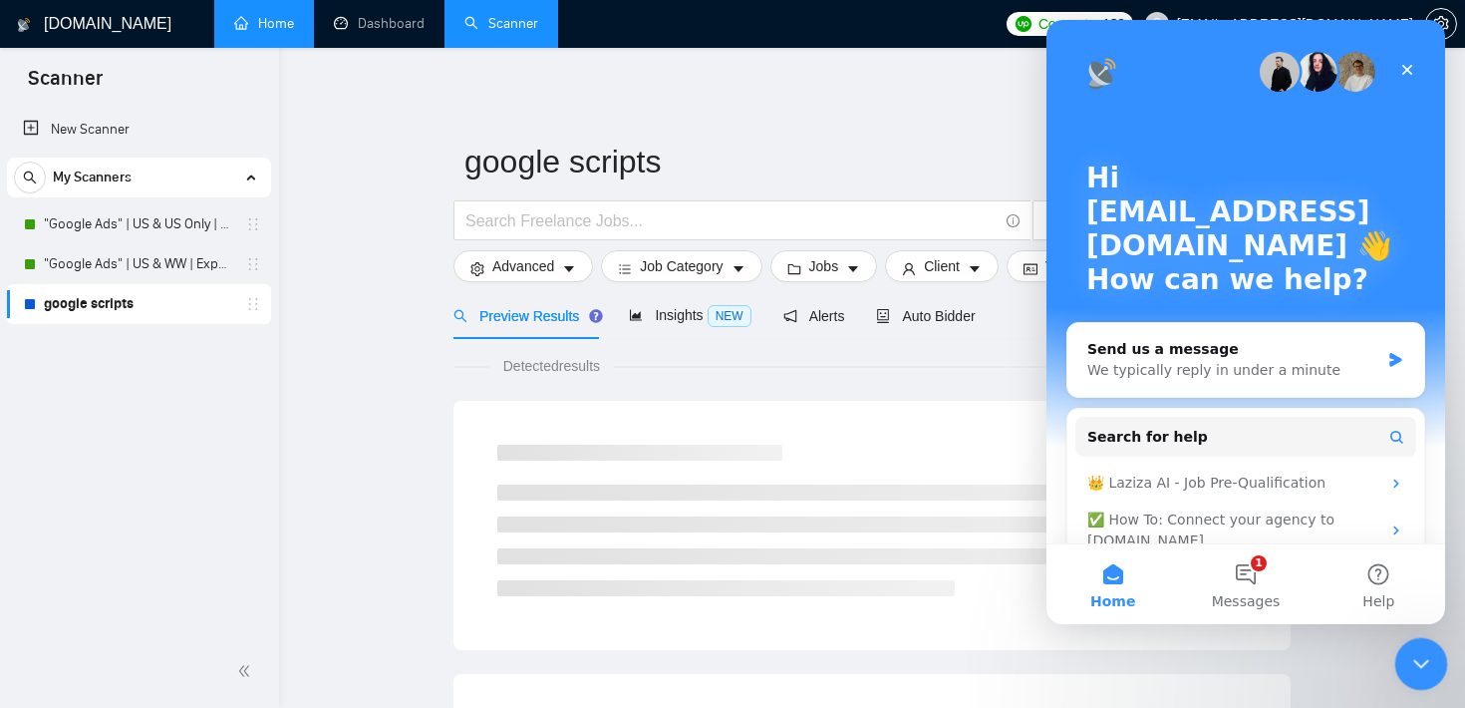
click at [1407, 656] on icon "Close Intercom Messenger" at bounding box center [1418, 661] width 24 height 24
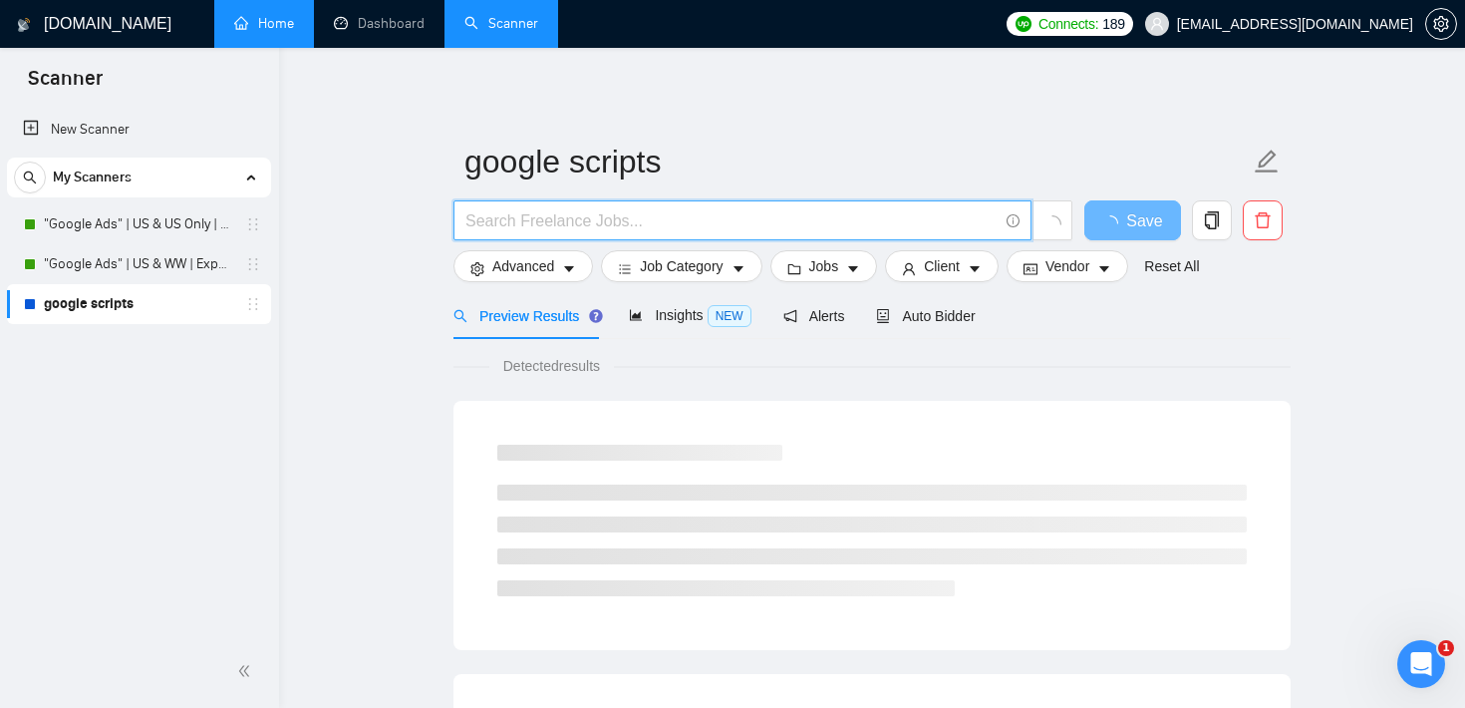
click at [576, 218] on input "text" at bounding box center [731, 220] width 532 height 25
type input "v"
type input "youtube video"
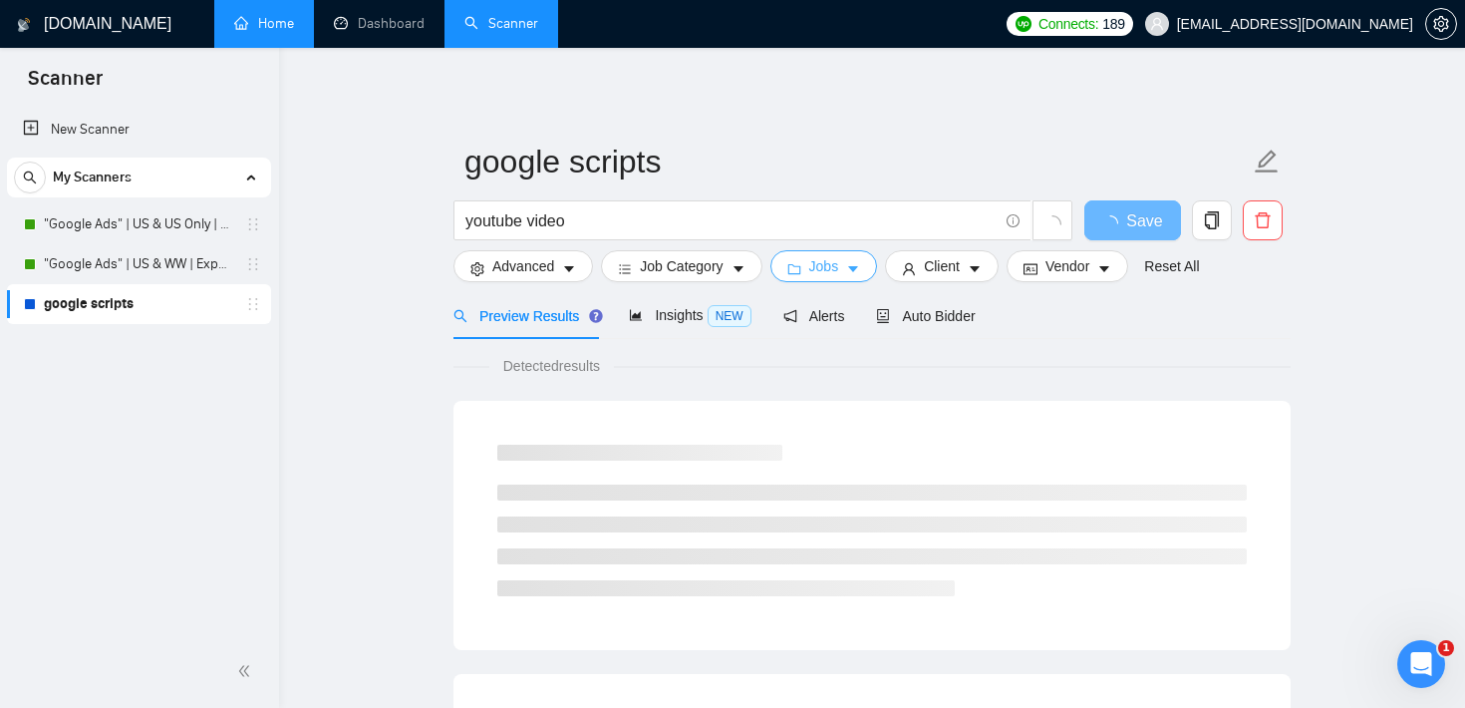
click at [852, 264] on button "Jobs" at bounding box center [824, 266] width 108 height 32
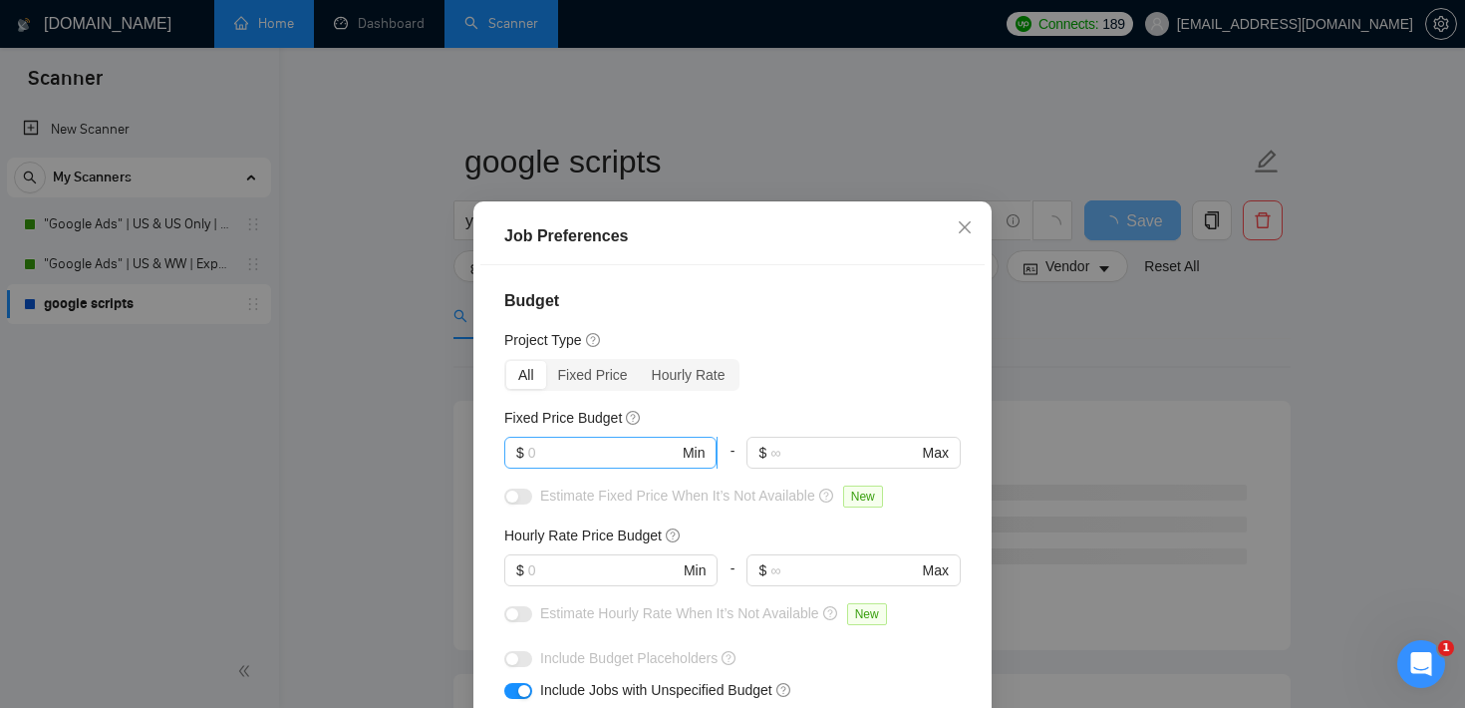
click at [572, 455] on input "text" at bounding box center [603, 452] width 150 height 22
type input "5000"
click at [575, 551] on div "Hourly Rate Price Budget $ Min - $ Max" at bounding box center [732, 563] width 456 height 78
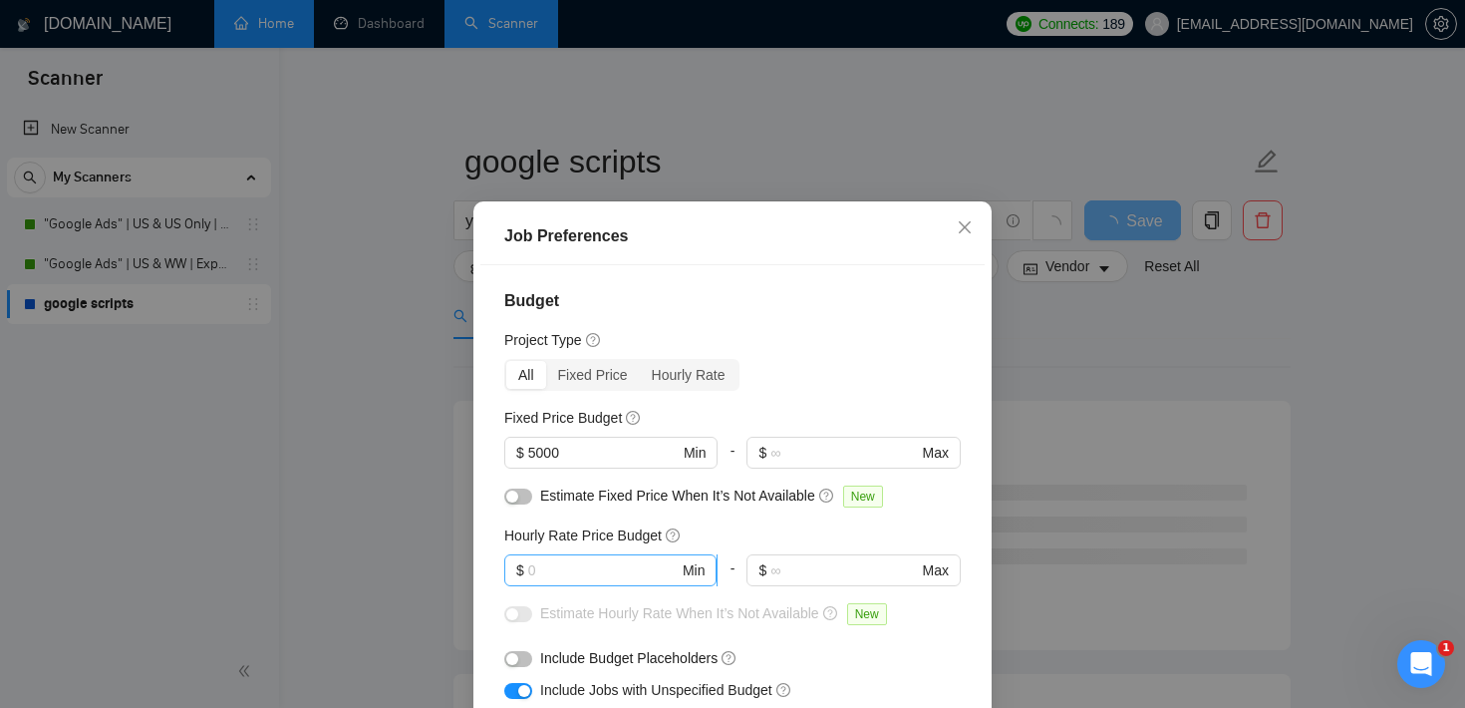
click at [571, 561] on input "text" at bounding box center [603, 570] width 150 height 22
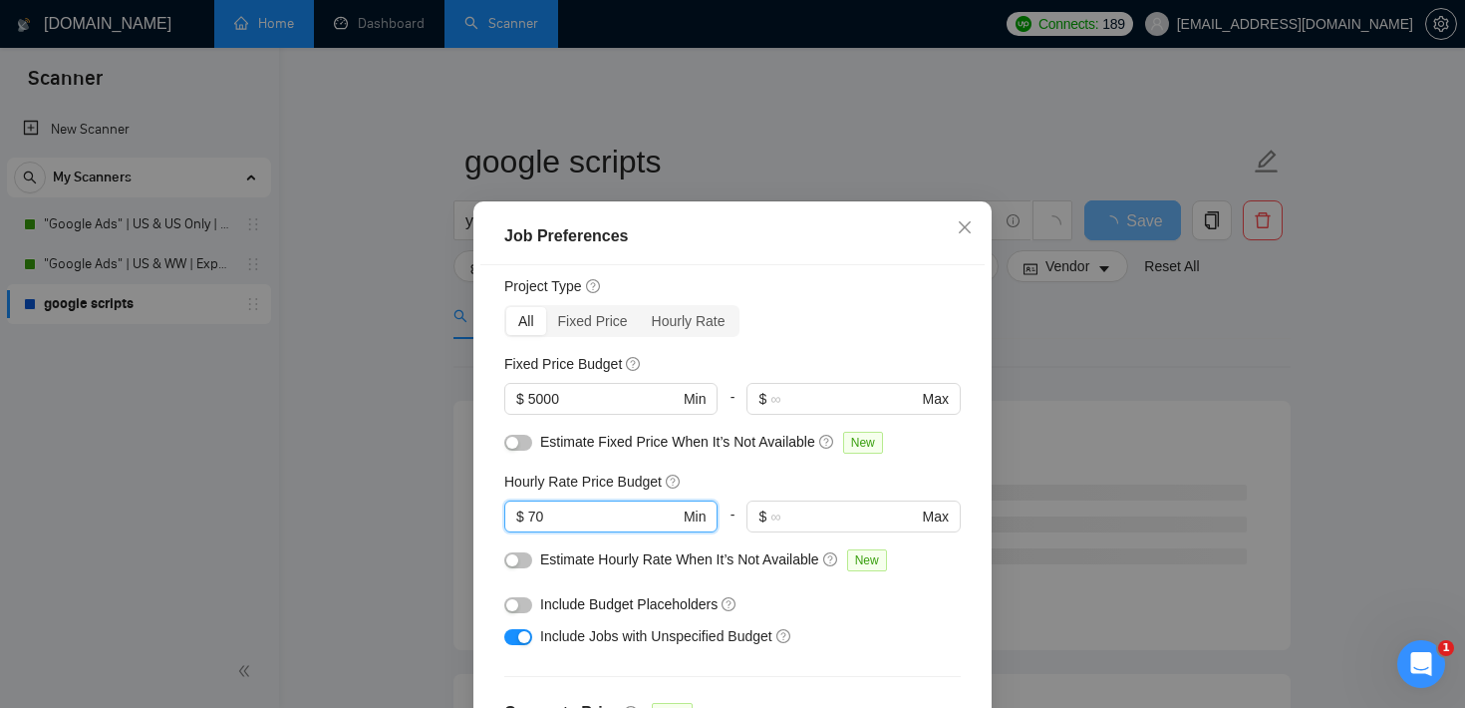
scroll to position [62, 0]
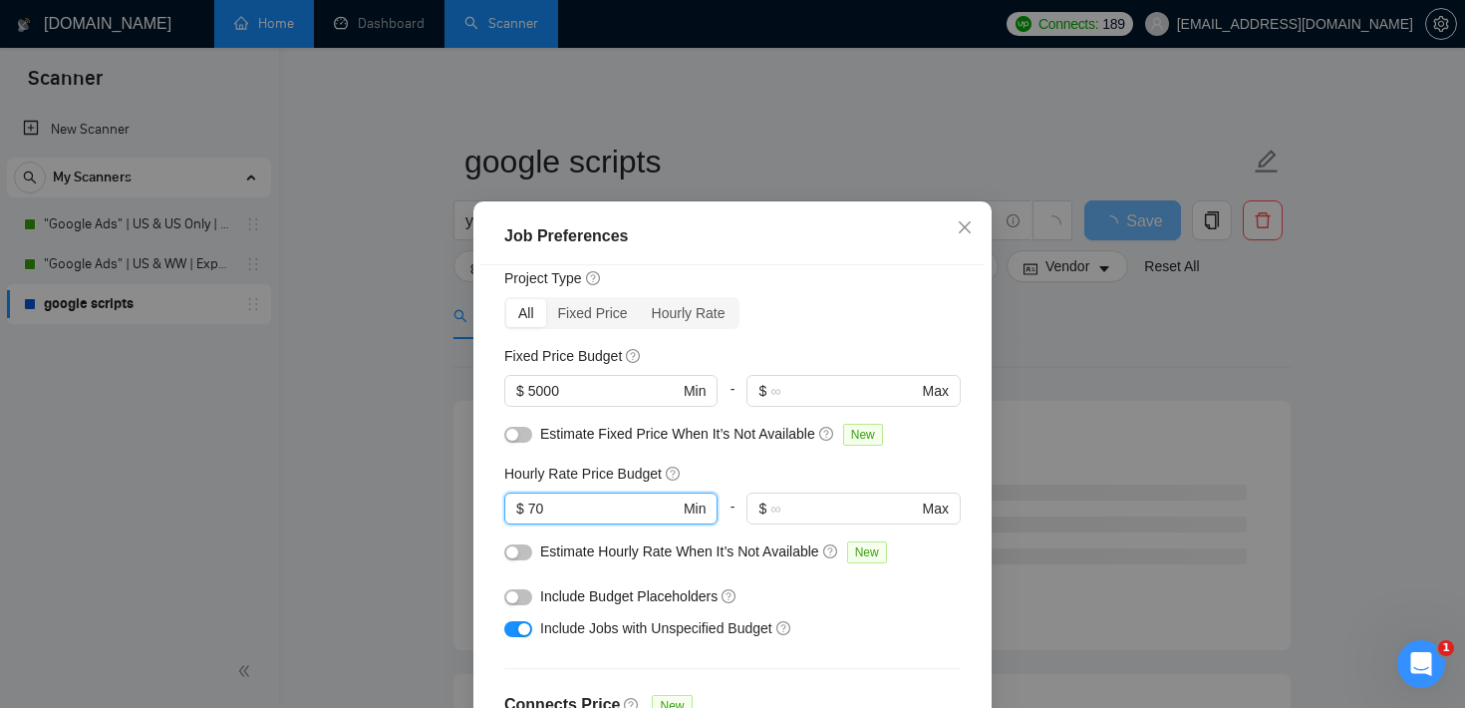
type input "70"
click at [523, 621] on button "button" at bounding box center [518, 629] width 28 height 16
click at [520, 556] on button "button" at bounding box center [518, 552] width 28 height 16
click at [524, 436] on button "button" at bounding box center [518, 434] width 28 height 16
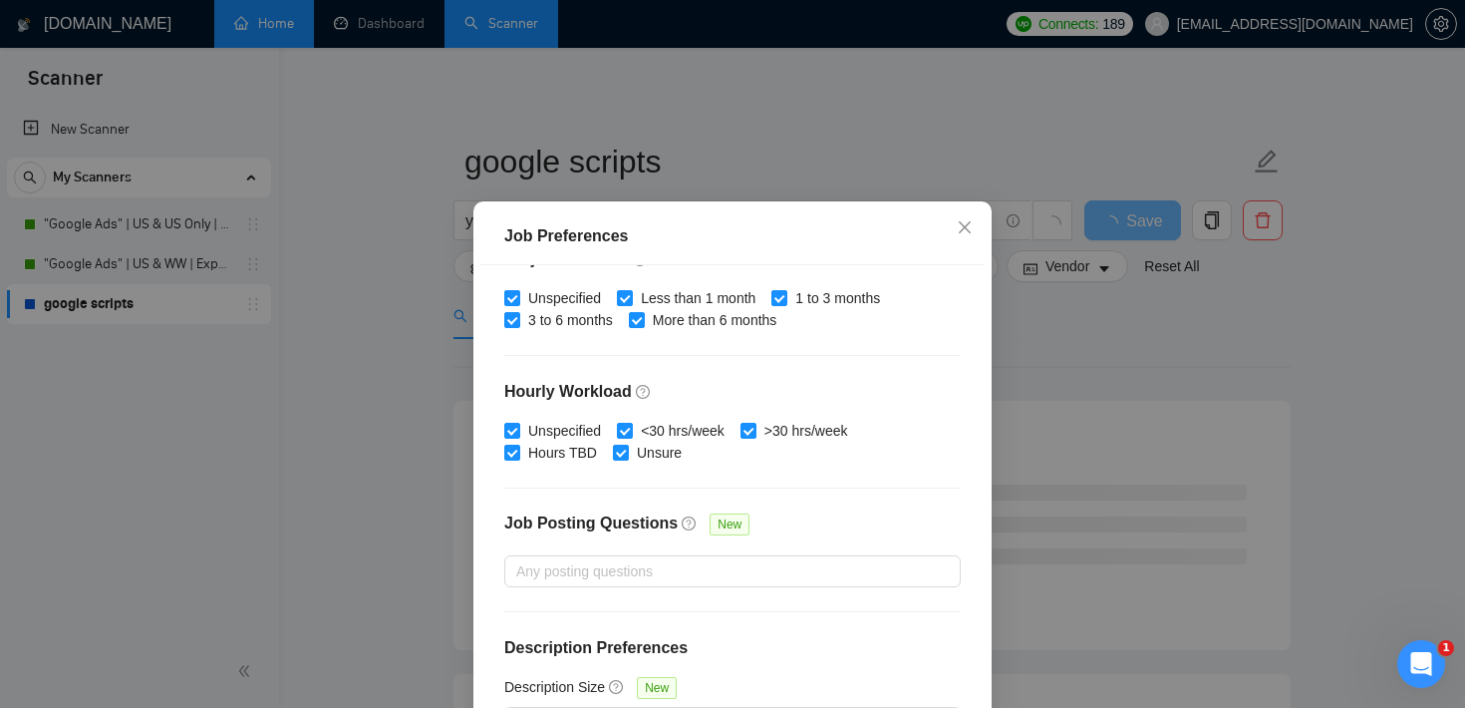
scroll to position [141, 0]
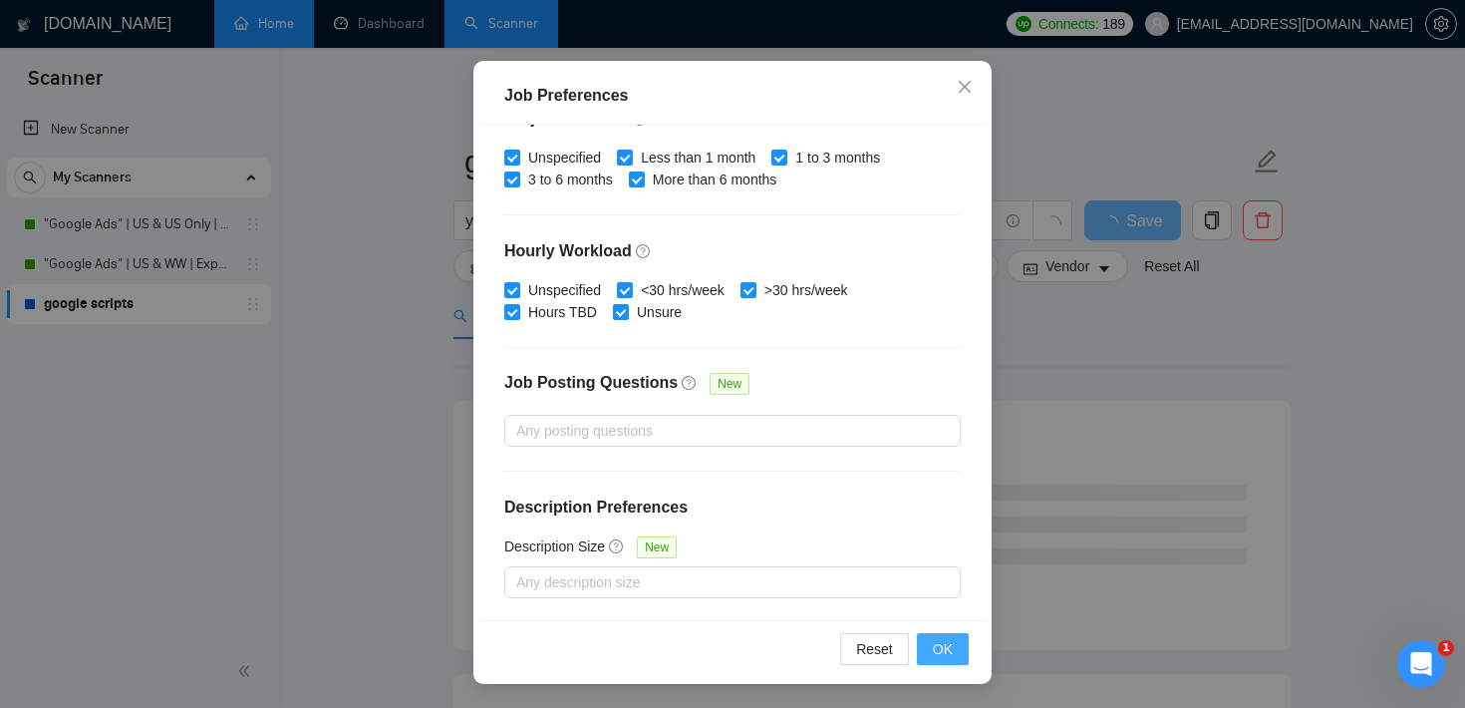
click at [936, 639] on span "OK" at bounding box center [943, 649] width 20 height 22
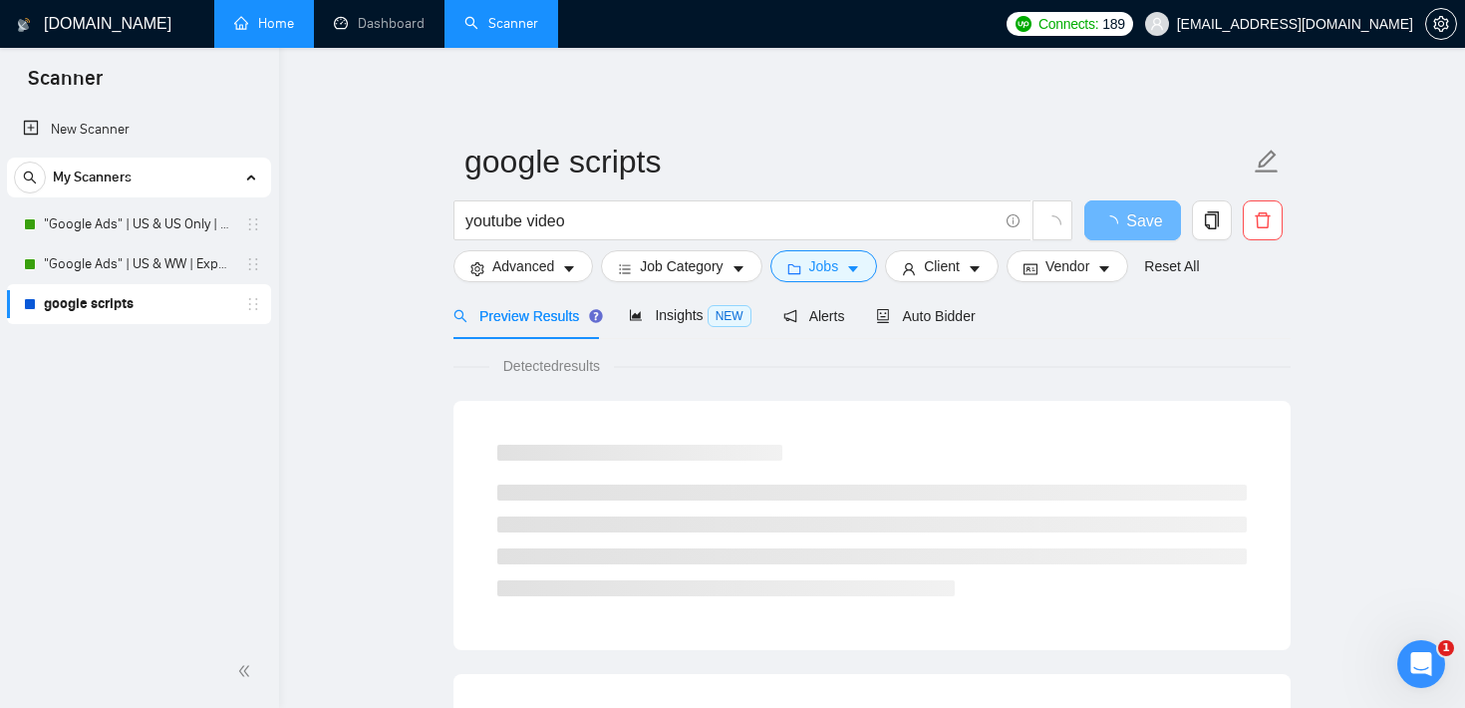
scroll to position [59, 0]
click at [819, 267] on span "Jobs" at bounding box center [824, 266] width 30 height 22
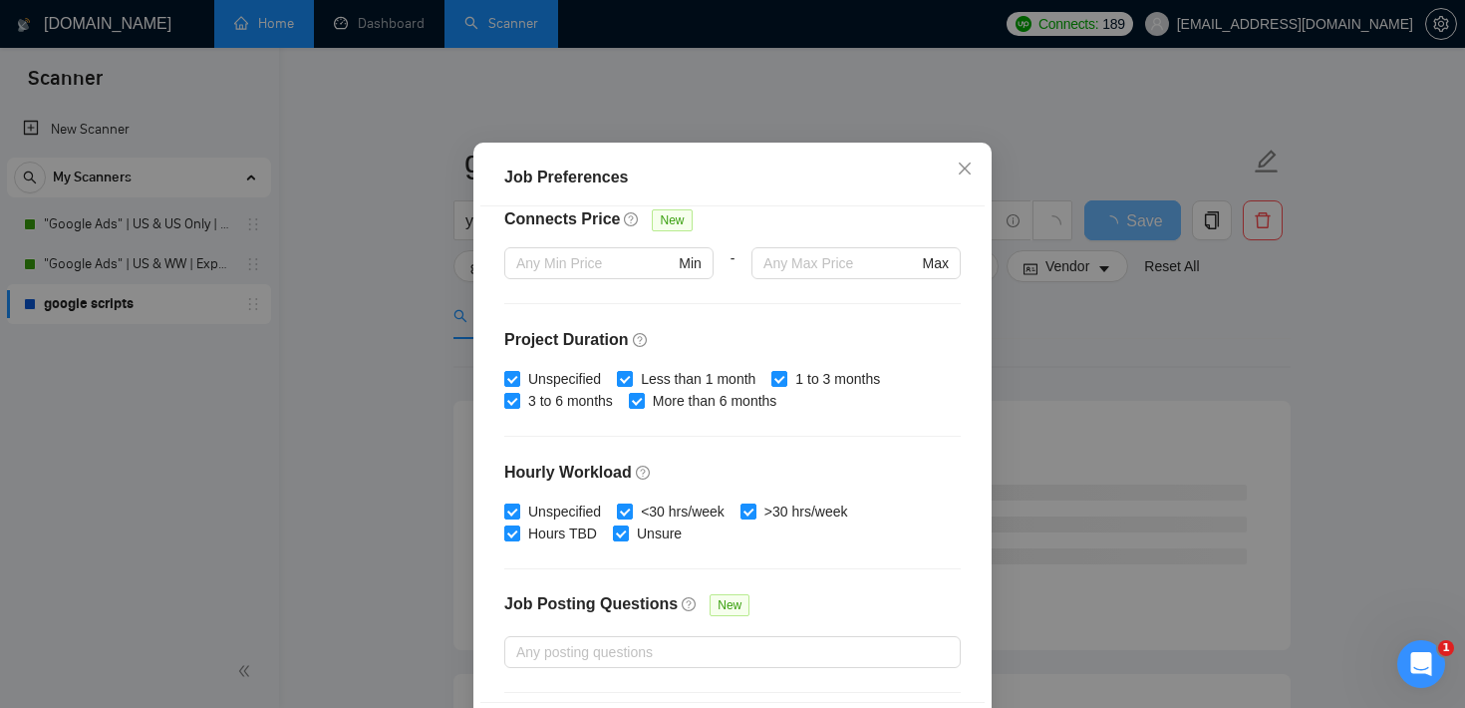
scroll to position [628, 0]
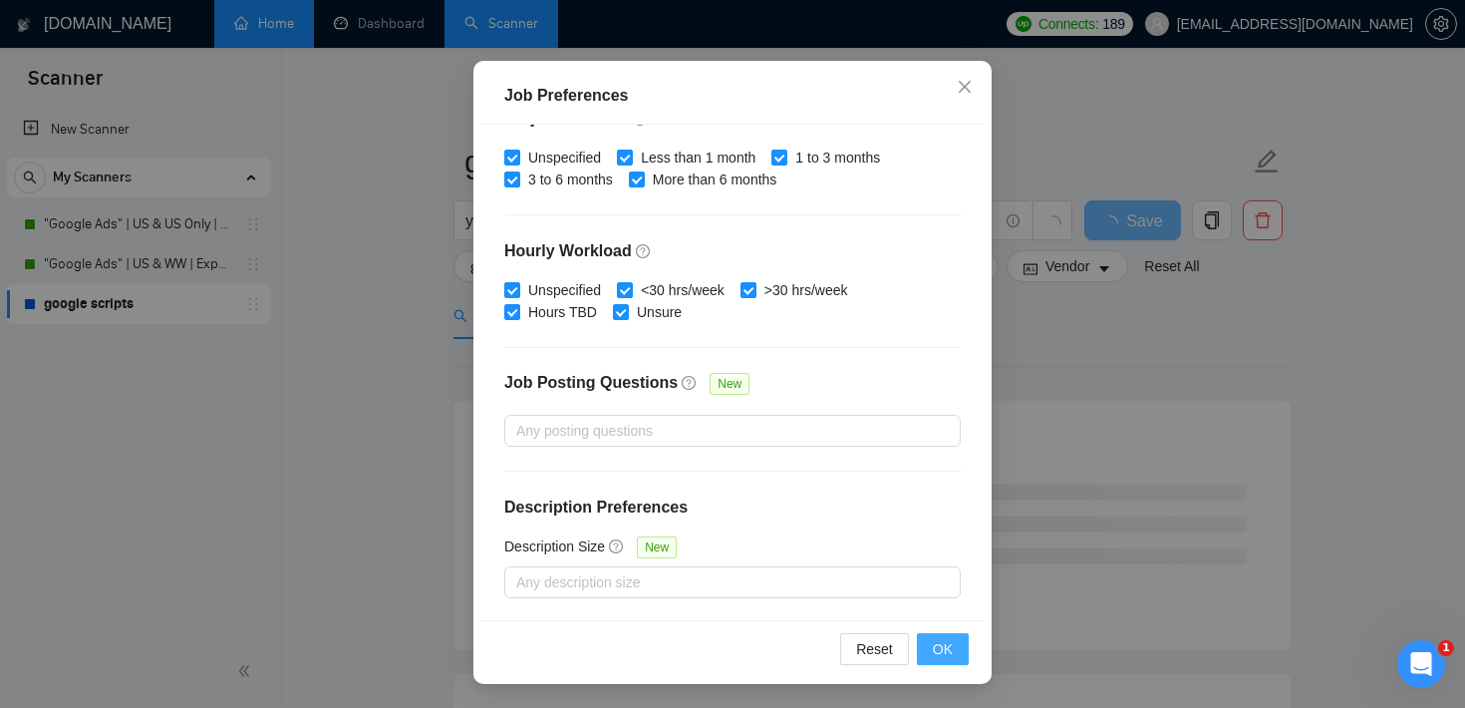
click at [943, 651] on span "OK" at bounding box center [943, 649] width 20 height 22
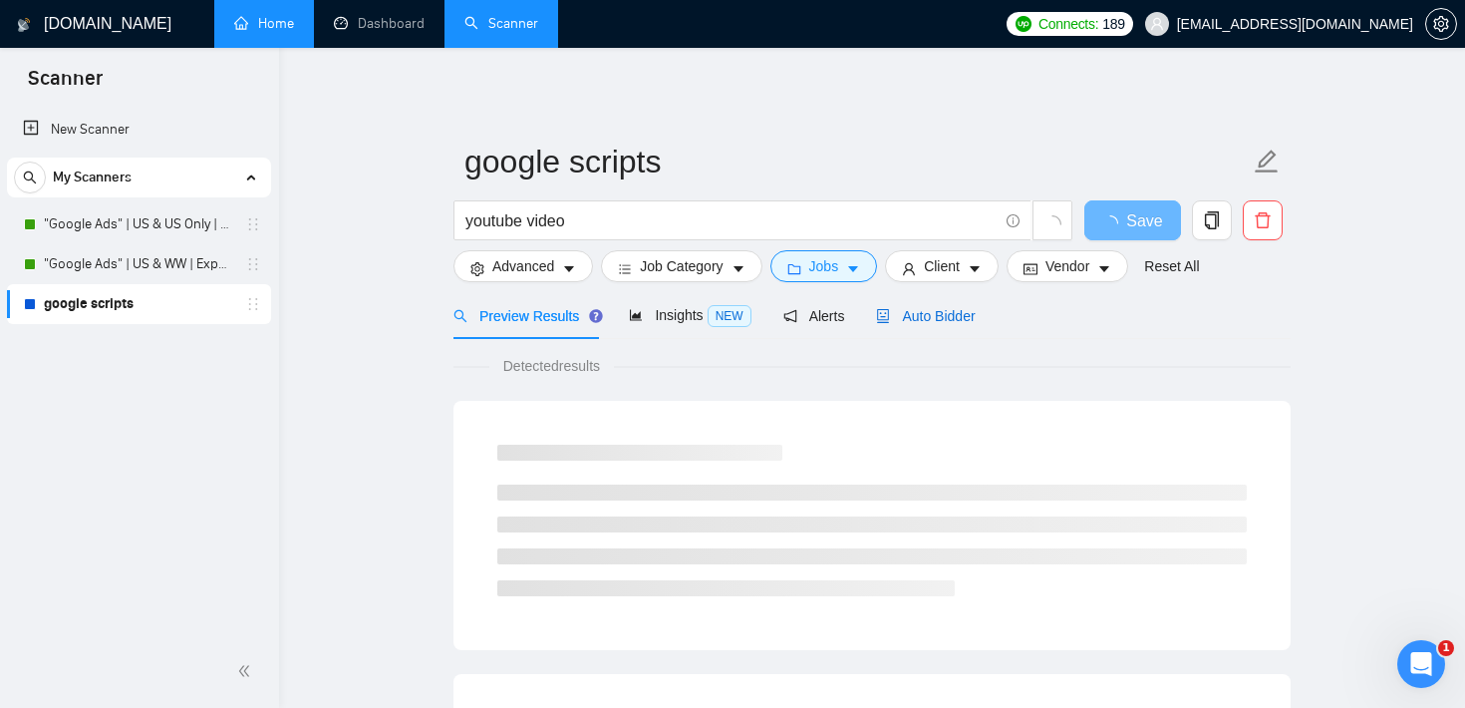
click at [945, 319] on span "Auto Bidder" at bounding box center [925, 316] width 99 height 16
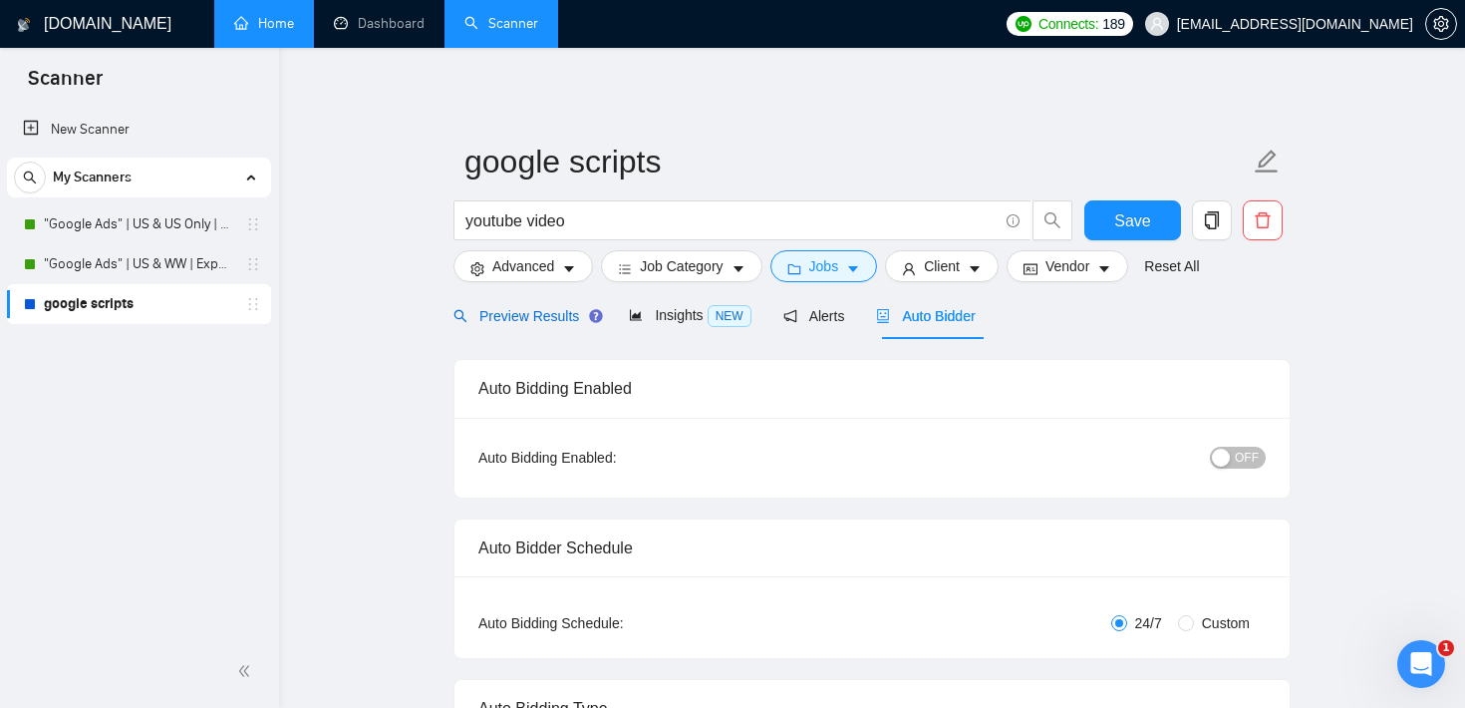
click at [530, 306] on div "Preview Results" at bounding box center [524, 316] width 143 height 22
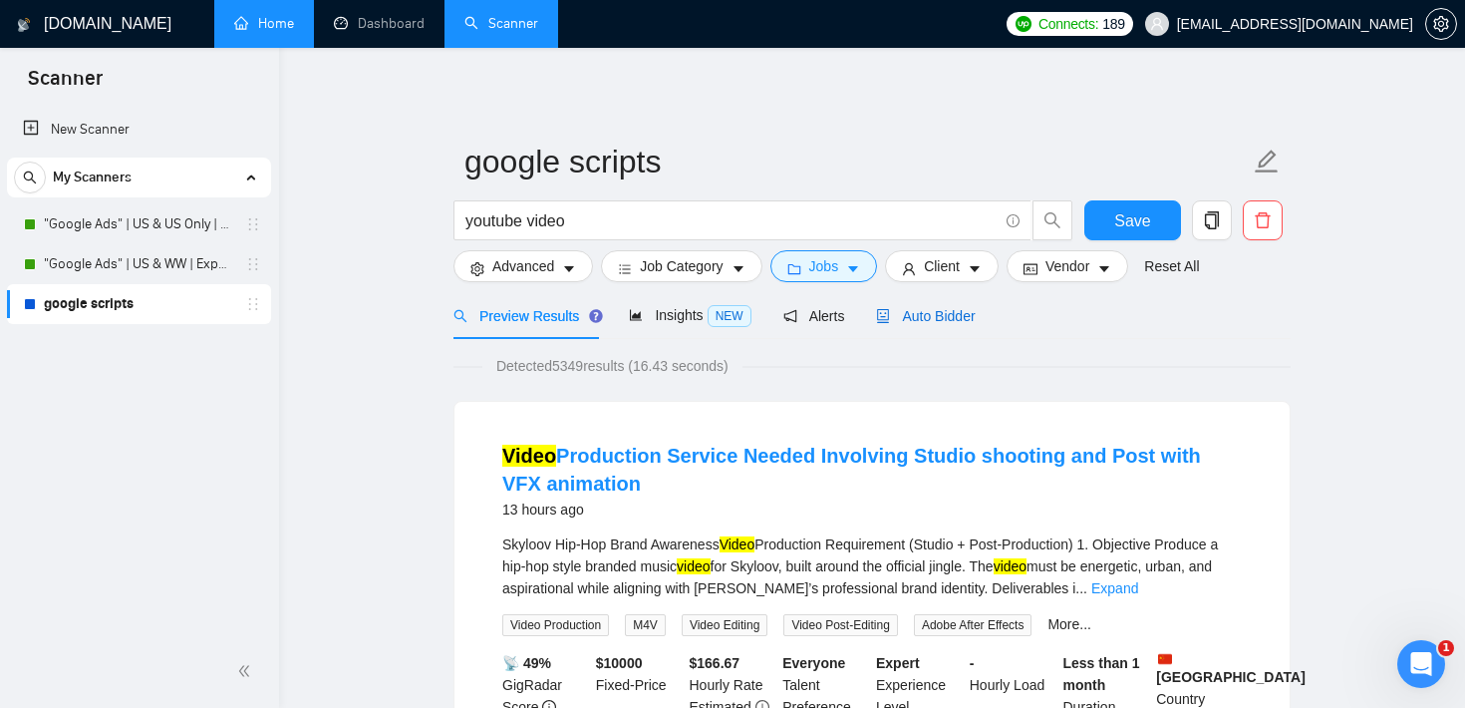
click at [915, 316] on span "Auto Bidder" at bounding box center [925, 316] width 99 height 16
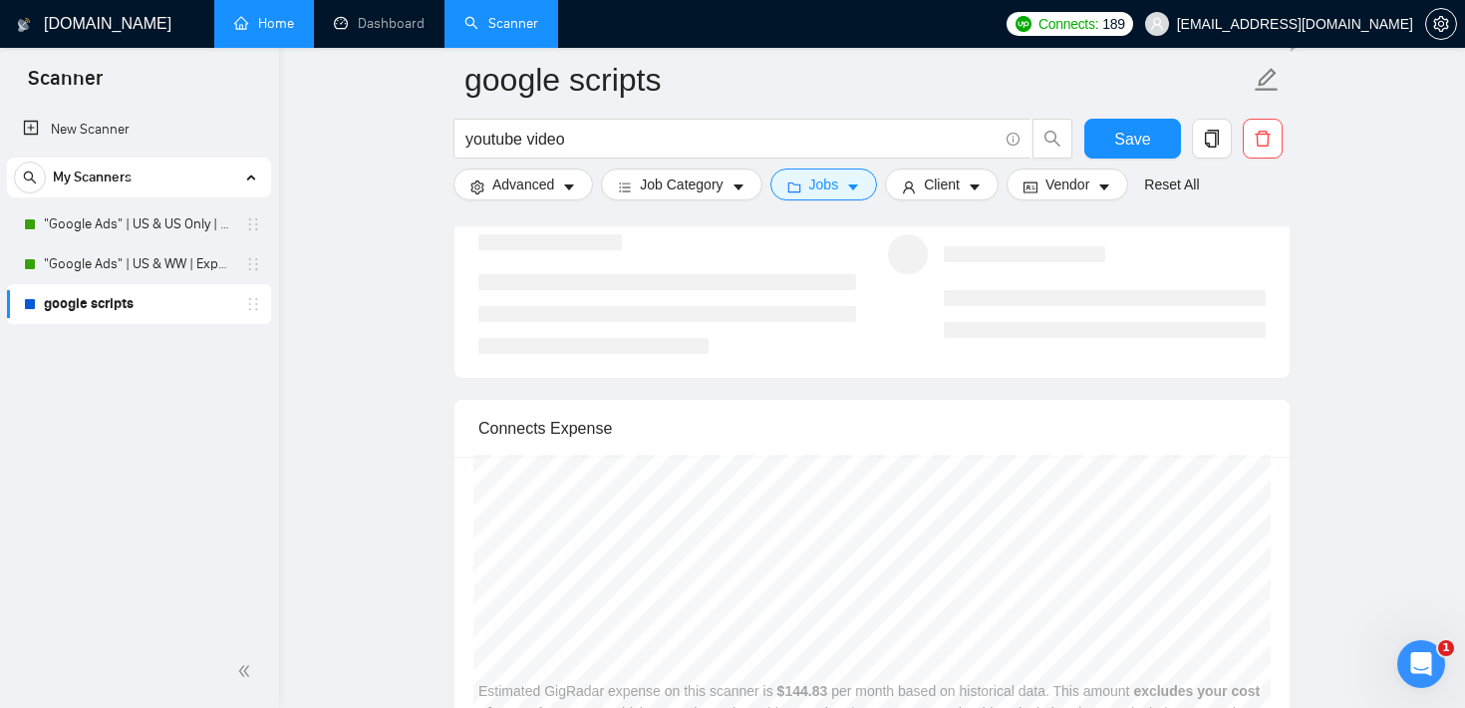
scroll to position [4002, 0]
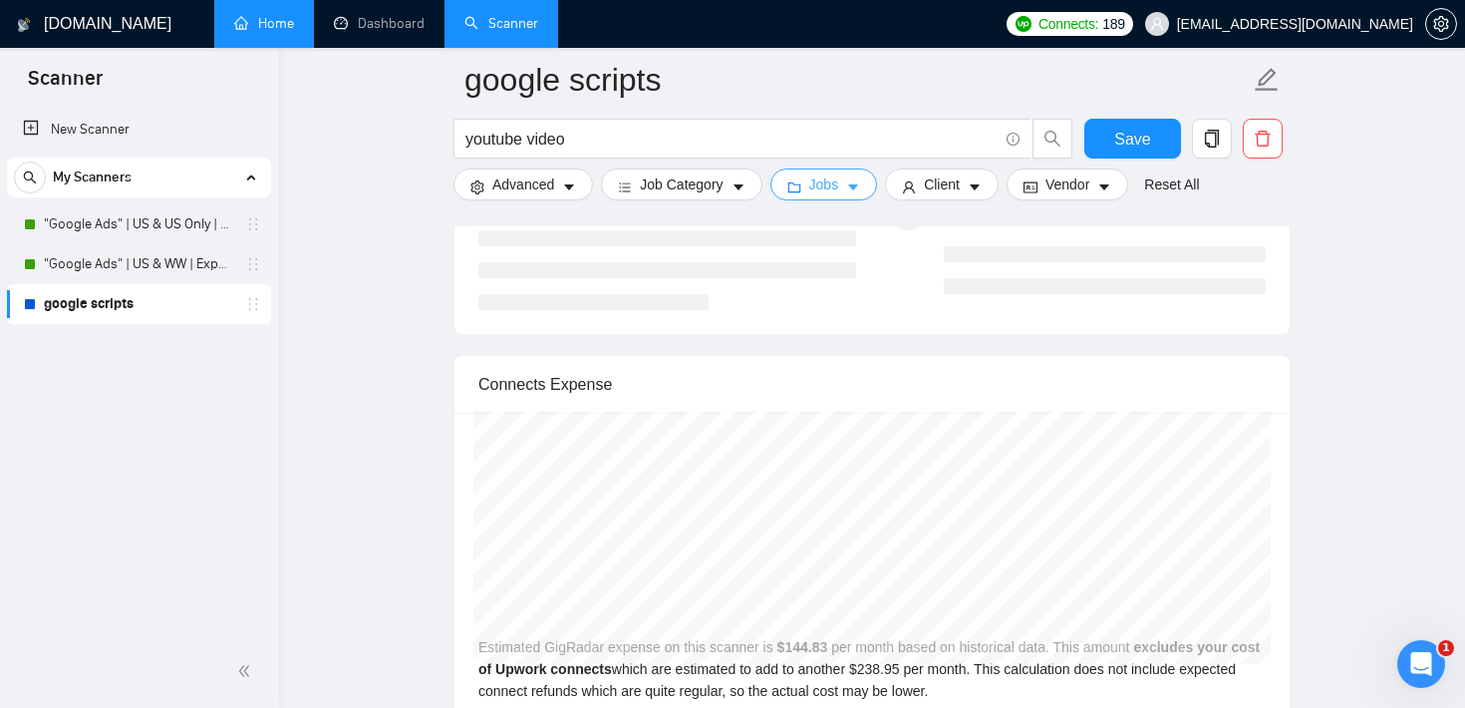
click at [858, 188] on icon "caret-down" at bounding box center [853, 188] width 10 height 6
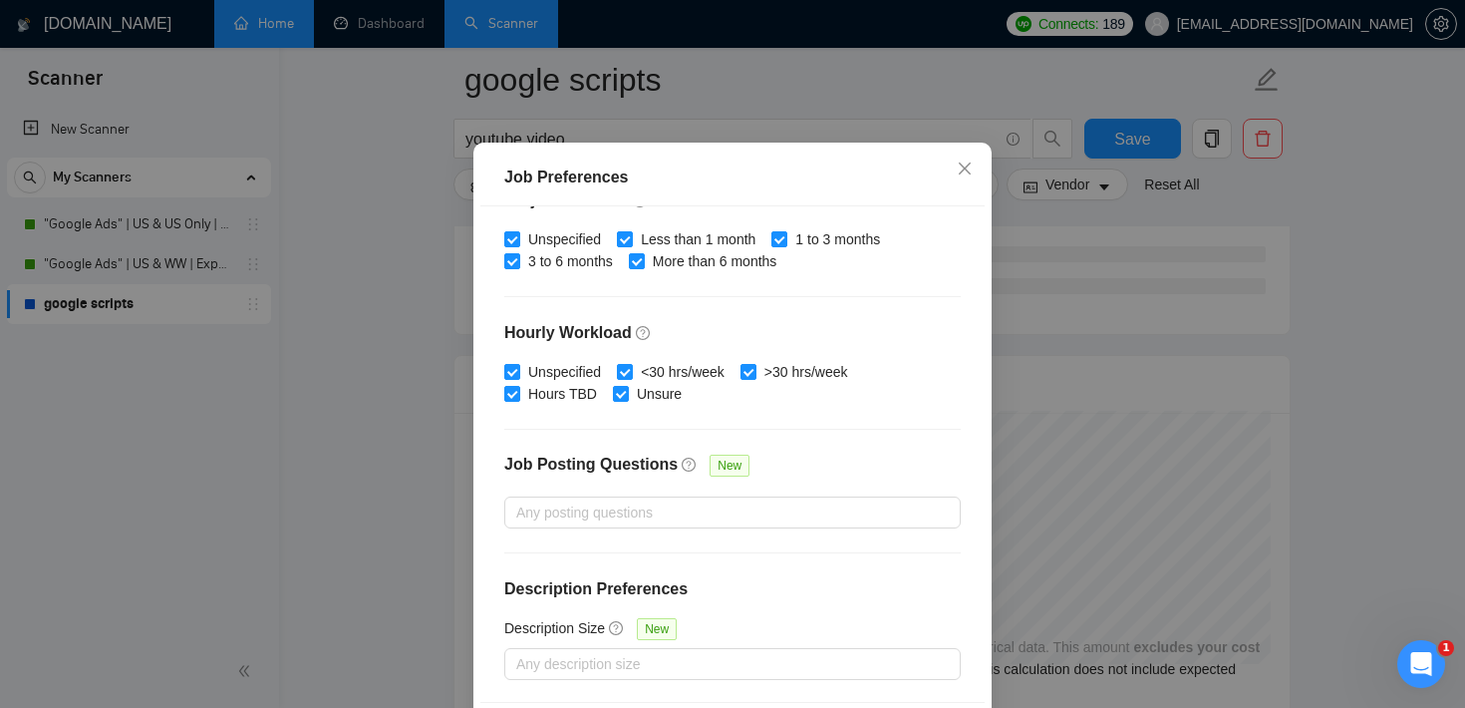
click at [572, 138] on div "Job Preferences Budget Project Type All Fixed Price Hourly Rate Fixed Price Bud…" at bounding box center [732, 354] width 1465 height 708
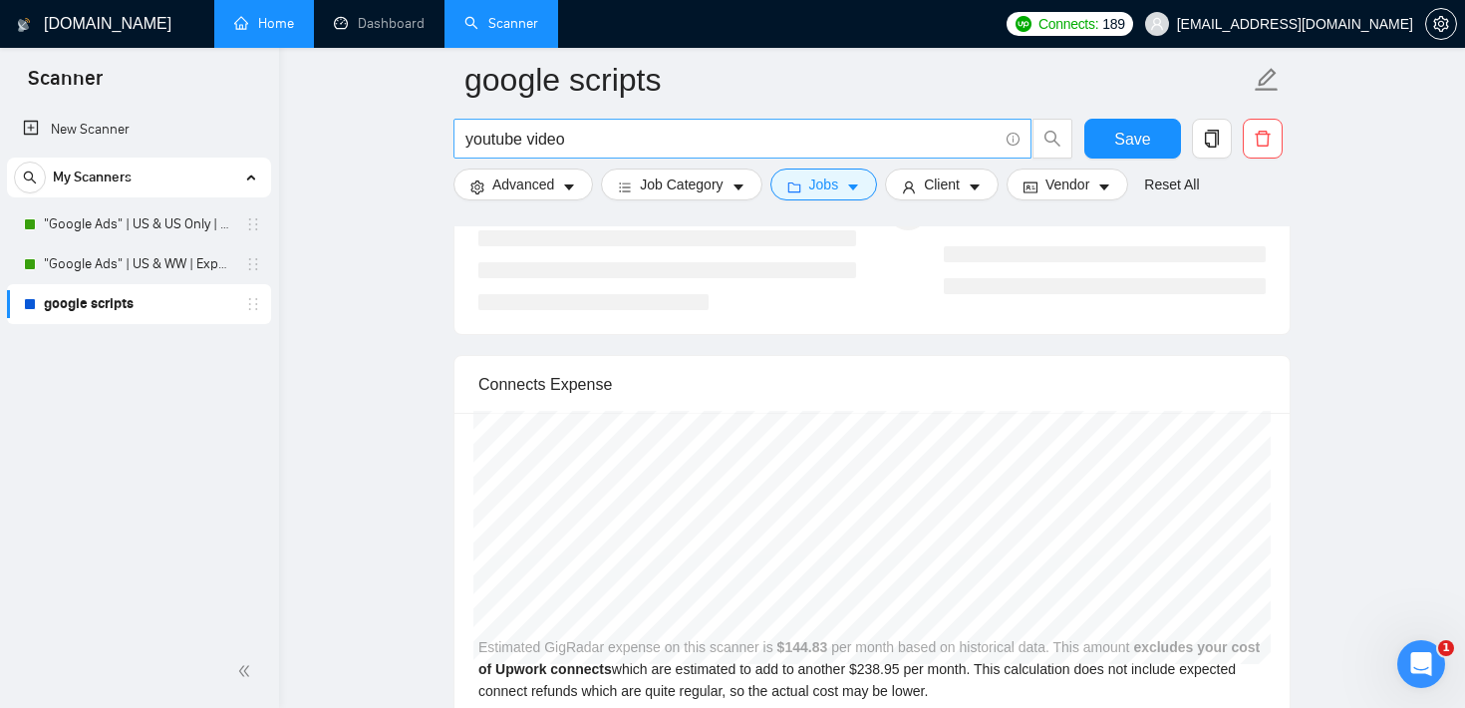
click at [506, 142] on input "youtube video" at bounding box center [731, 139] width 532 height 25
click at [558, 141] on input "youtube video" at bounding box center [731, 139] width 532 height 25
click at [848, 186] on button "Jobs" at bounding box center [824, 184] width 108 height 32
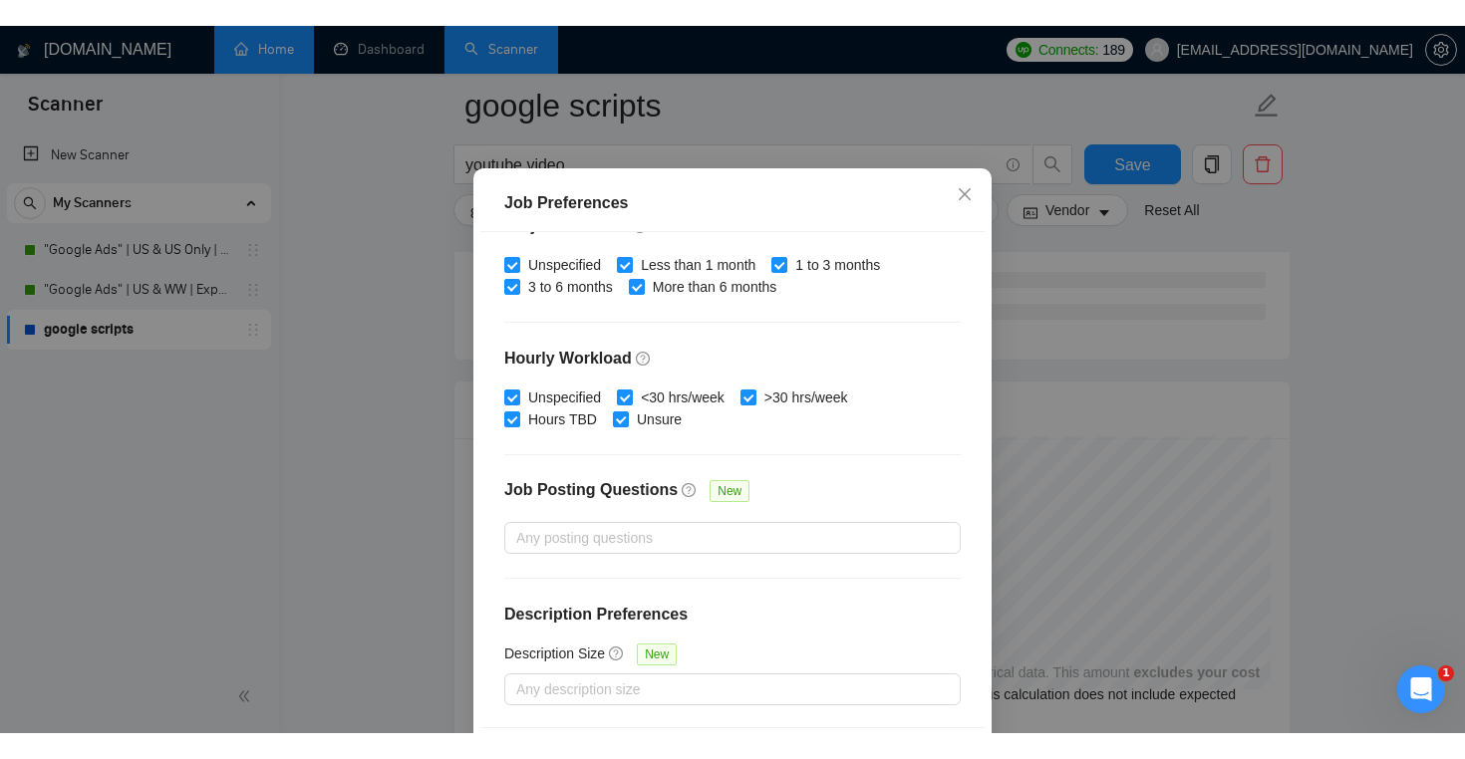
scroll to position [0, 0]
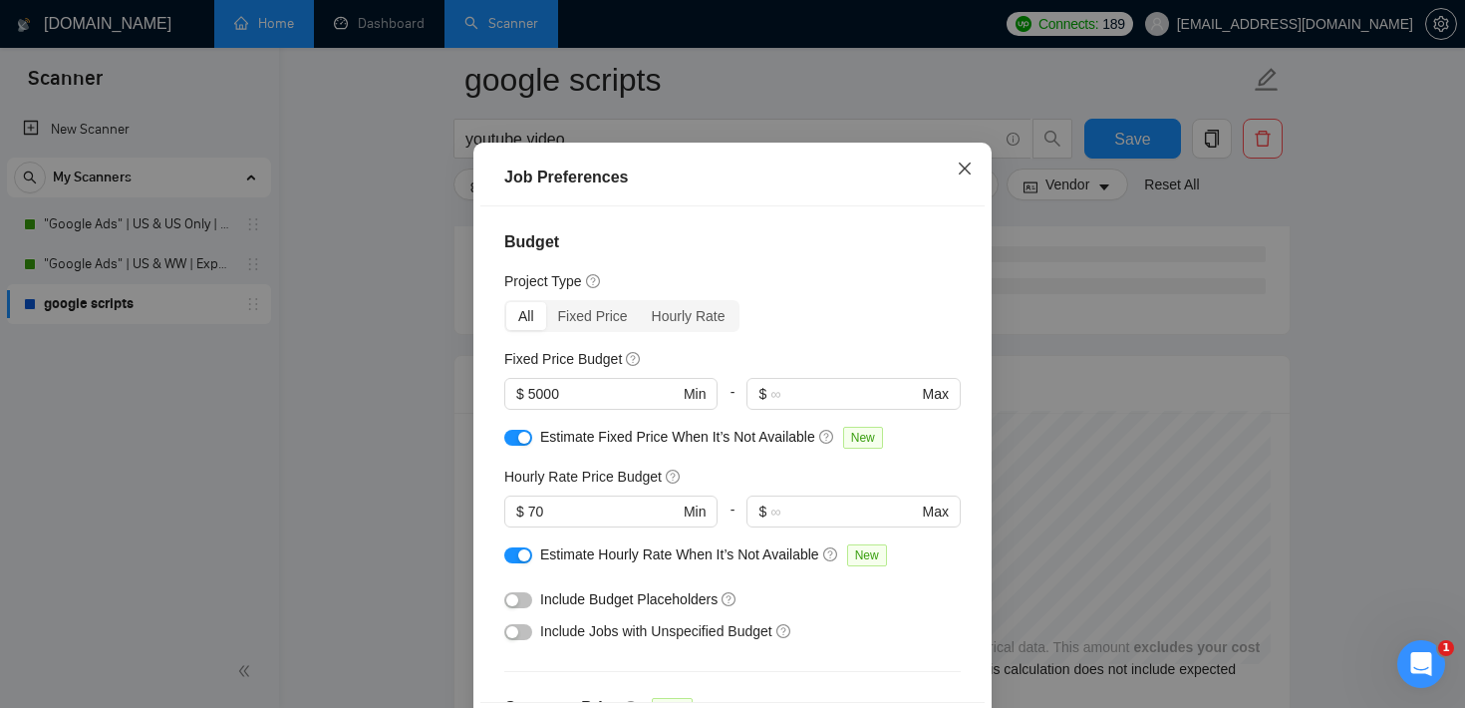
click at [967, 176] on icon "close" at bounding box center [965, 168] width 16 height 16
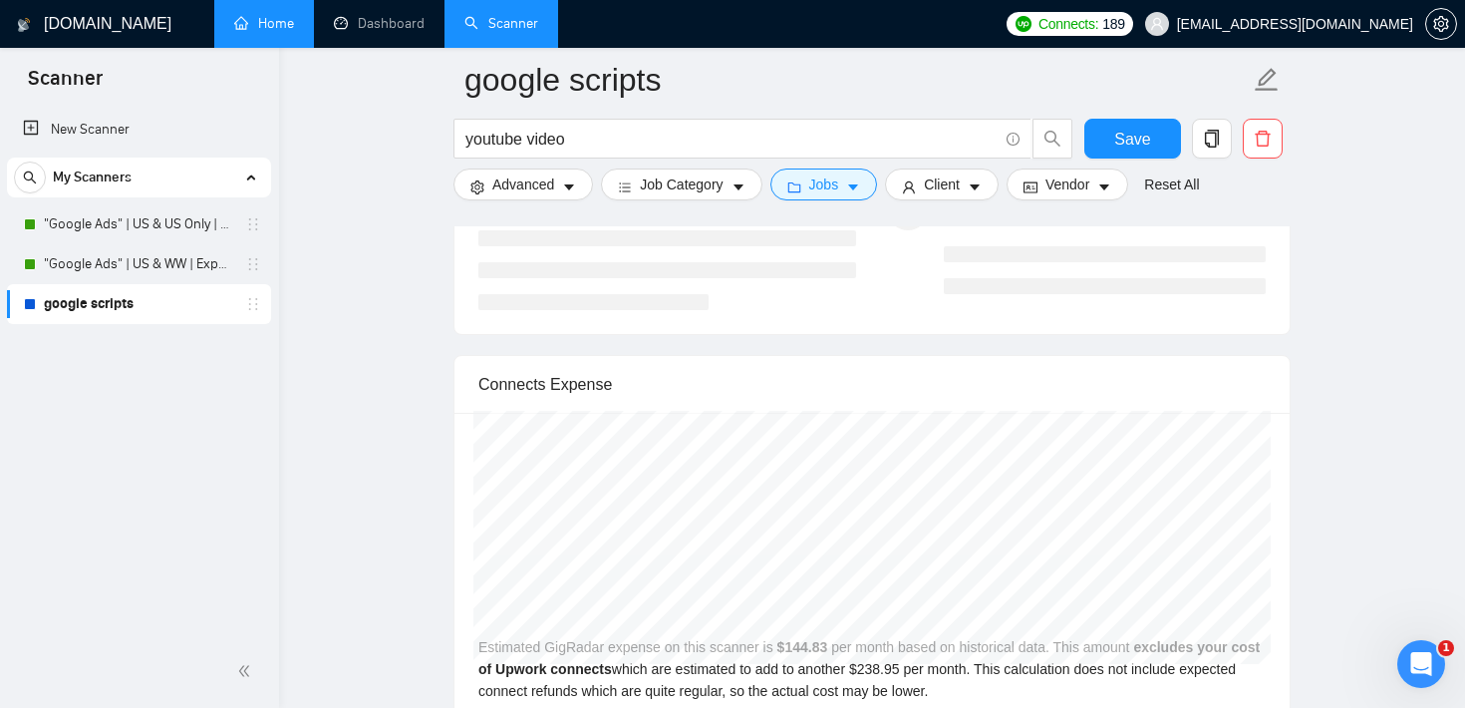
click at [839, 183] on span "Jobs" at bounding box center [824, 184] width 30 height 22
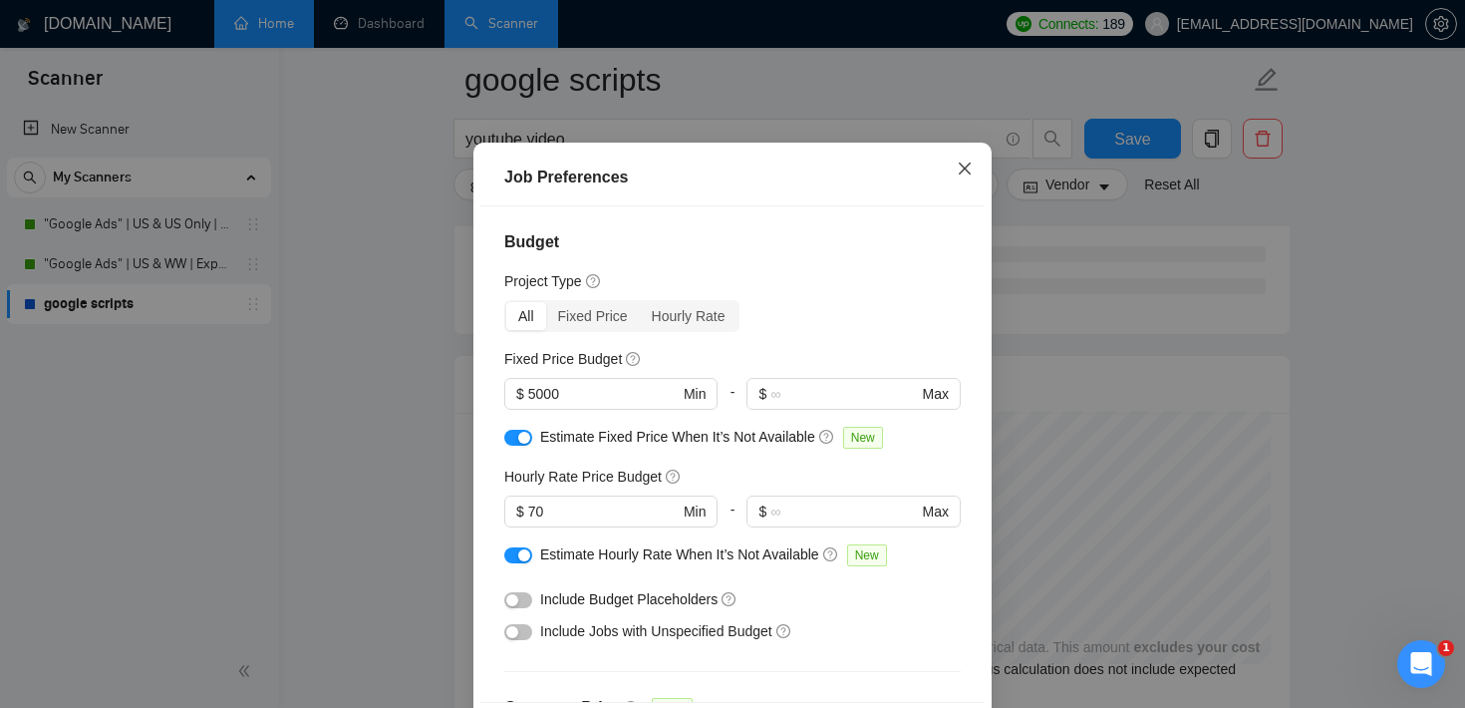
click at [966, 176] on icon "close" at bounding box center [965, 168] width 16 height 16
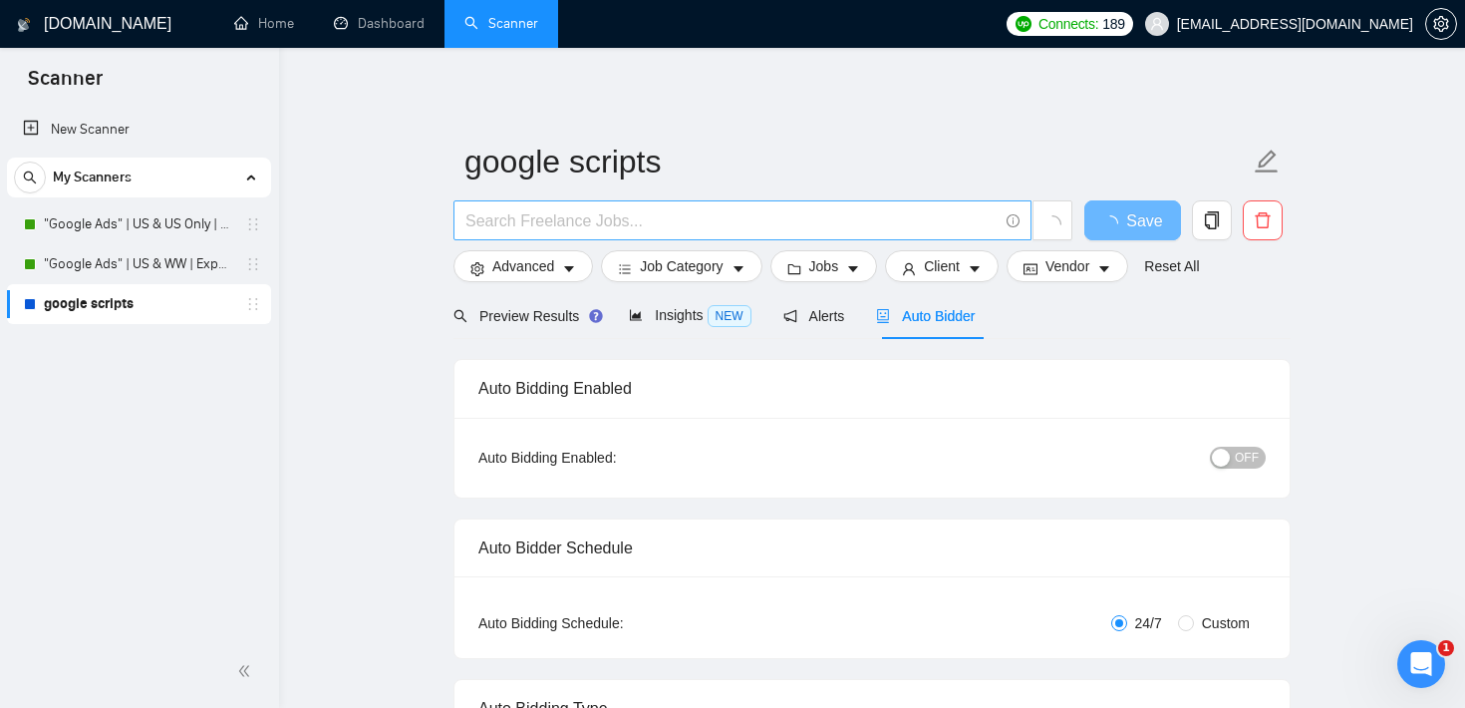
click at [587, 232] on input "text" at bounding box center [731, 220] width 532 height 25
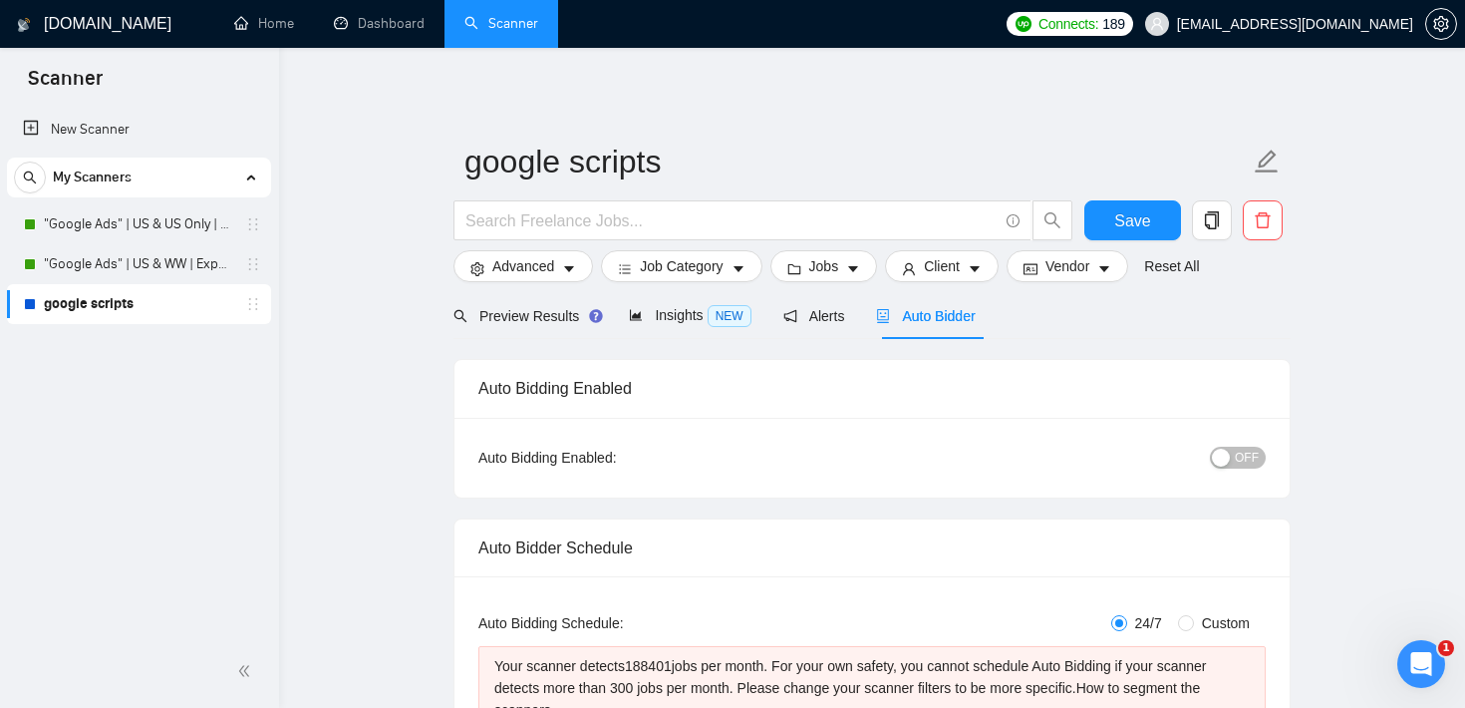
click at [169, 269] on link ""Google Ads" | US & WW | Expert" at bounding box center [138, 264] width 189 height 40
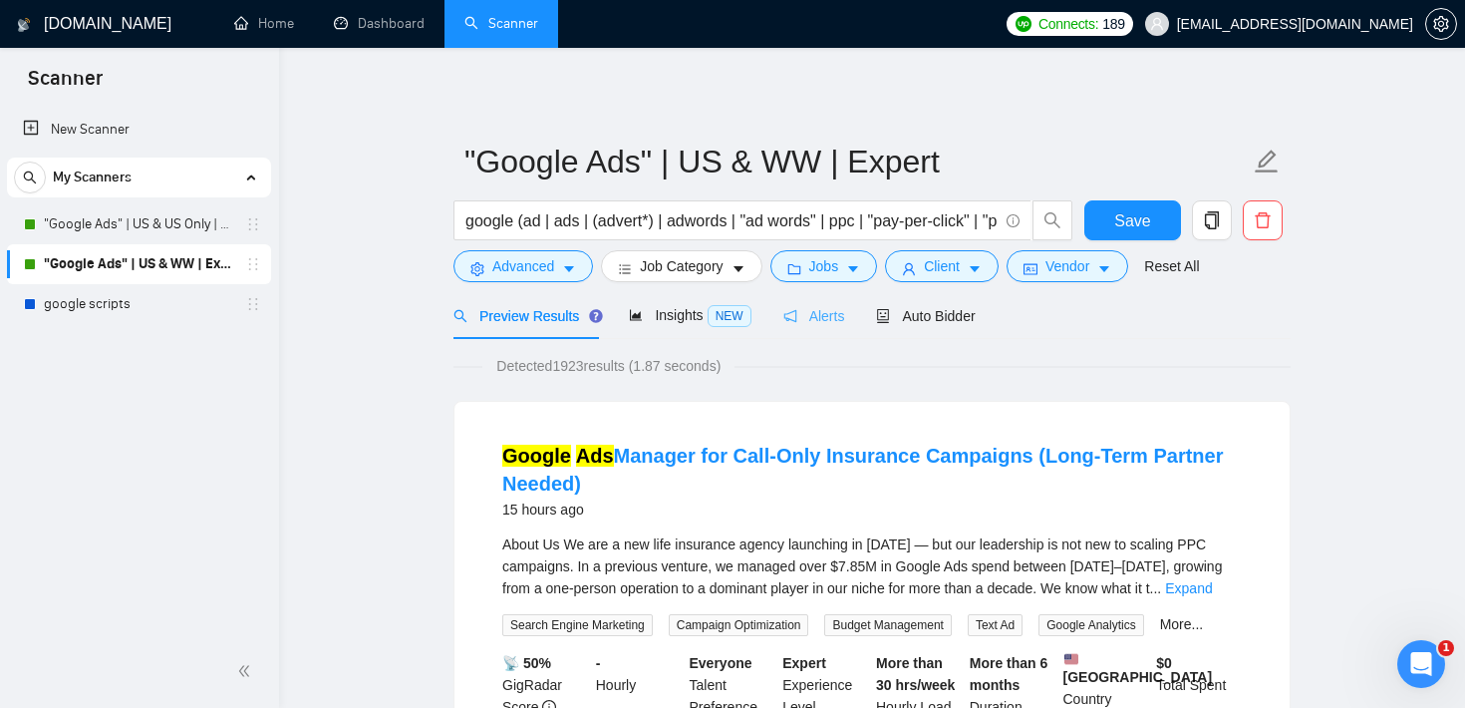
click at [808, 302] on div "Alerts" at bounding box center [814, 315] width 62 height 47
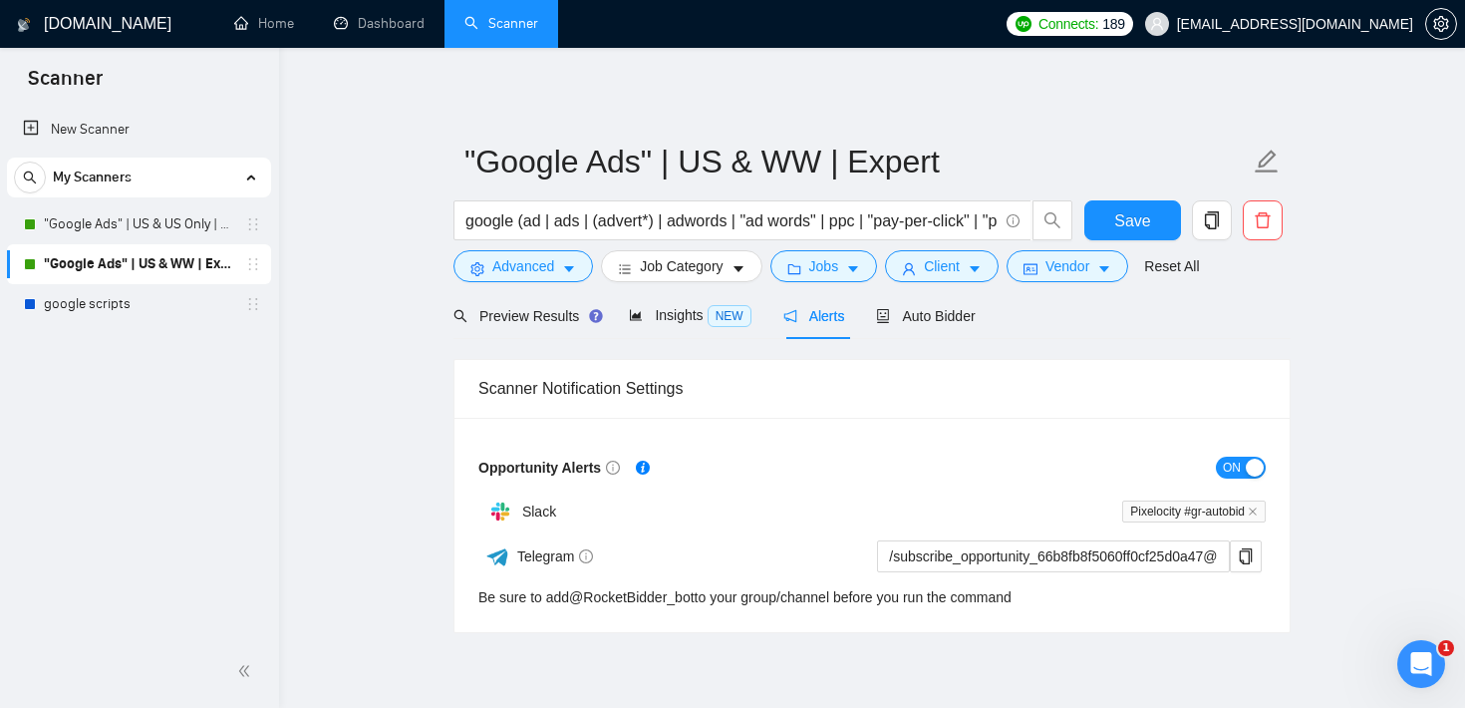
click at [359, 213] on main ""Google Ads" | US & WW | Expert google (ad | ads | (advert*) | adwords | "ad wo…" at bounding box center [872, 356] width 1122 height 553
